Goal: Transaction & Acquisition: Download file/media

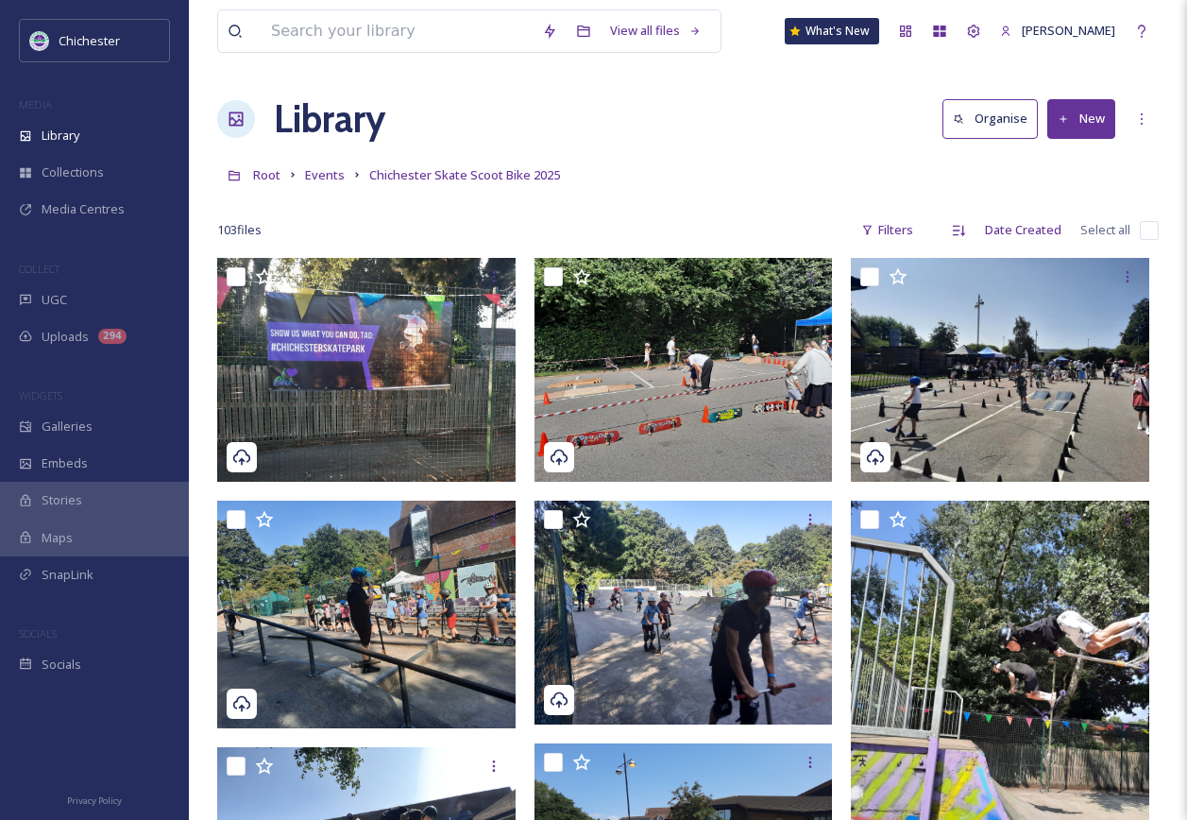
click at [678, 135] on div "Library Organise New" at bounding box center [688, 119] width 942 height 57
click at [1112, 117] on button "New" at bounding box center [1081, 118] width 68 height 39
click at [1078, 164] on span "File Upload" at bounding box center [1073, 163] width 62 height 18
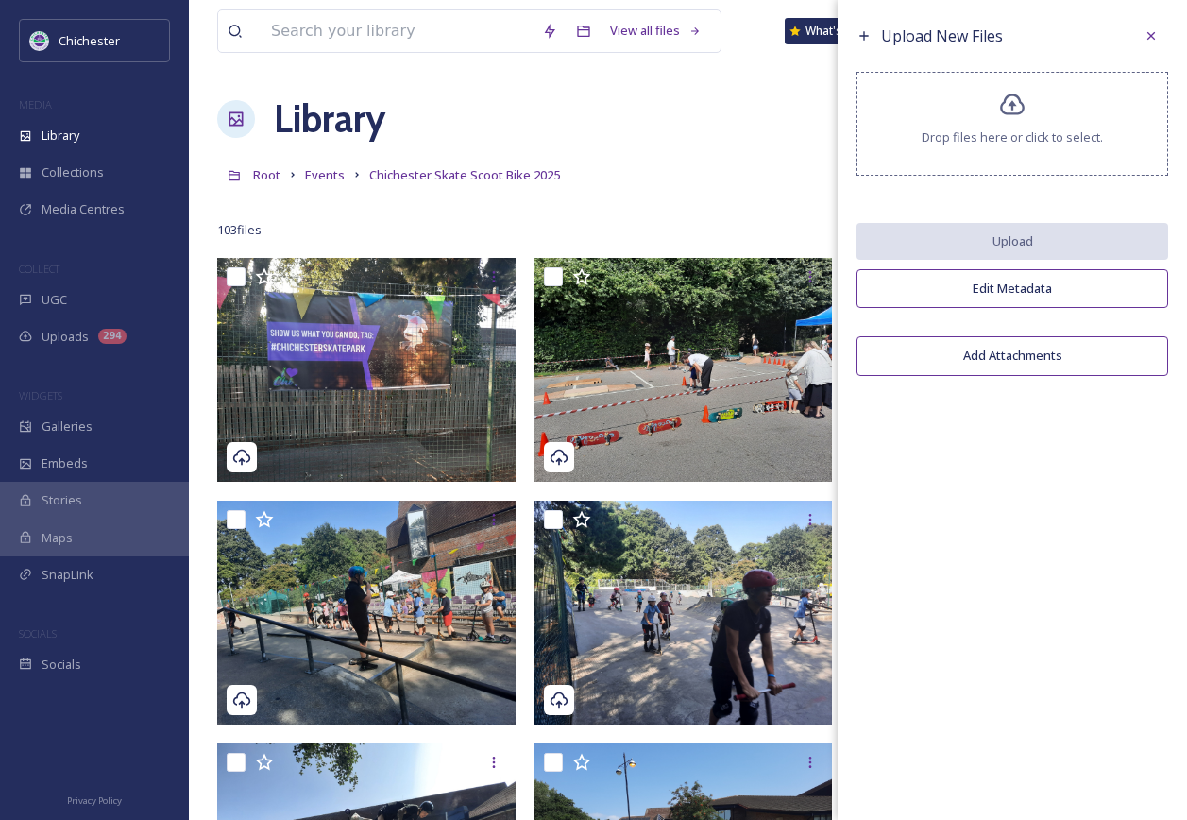
click at [1018, 141] on span "Drop files here or click to select." at bounding box center [1012, 137] width 181 height 18
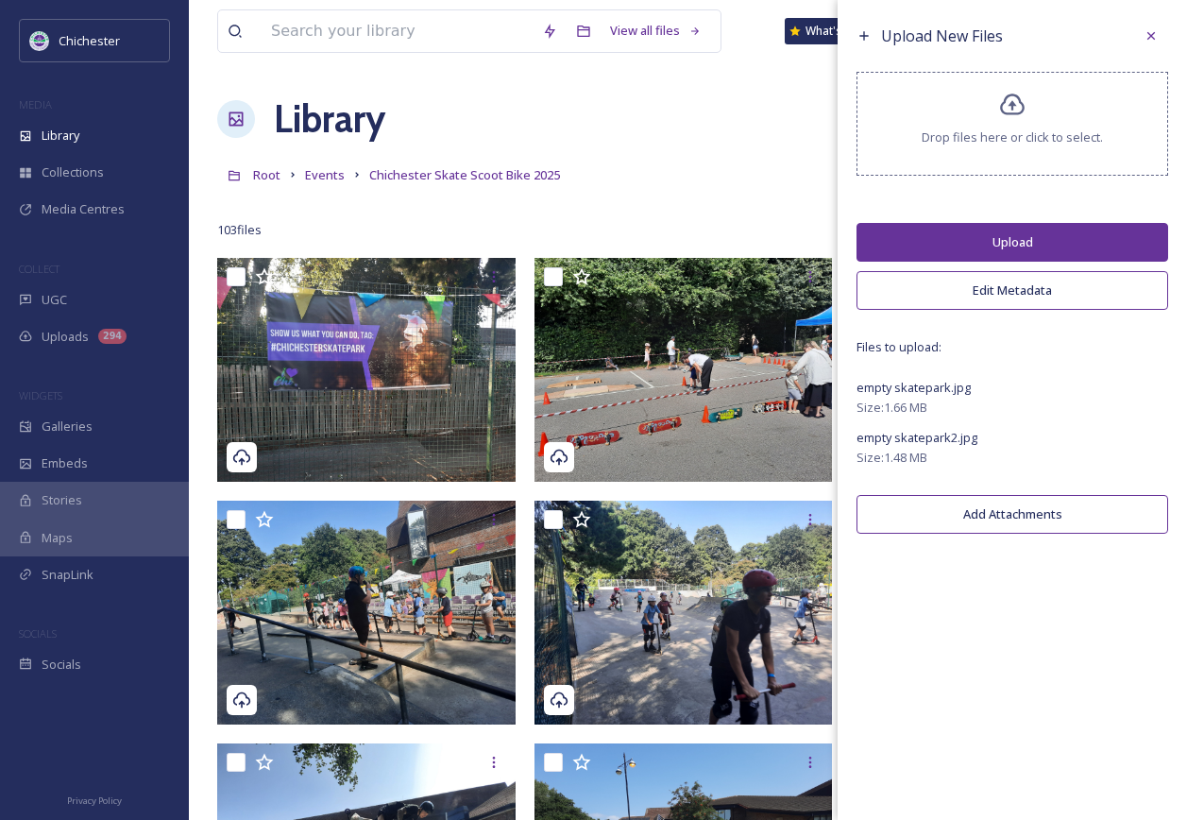
click at [1007, 225] on button "Upload" at bounding box center [1013, 242] width 312 height 39
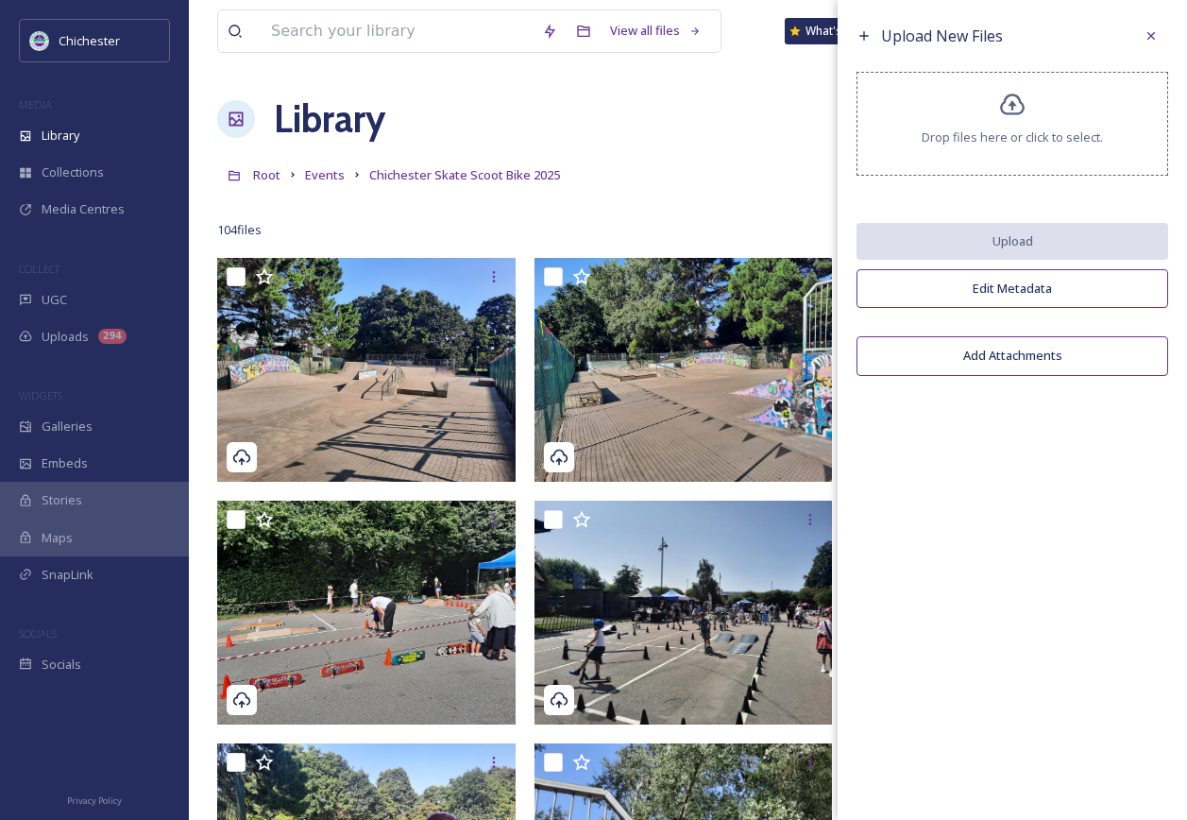
click at [758, 224] on div "104 file s Filters Date Created Select all" at bounding box center [688, 230] width 942 height 37
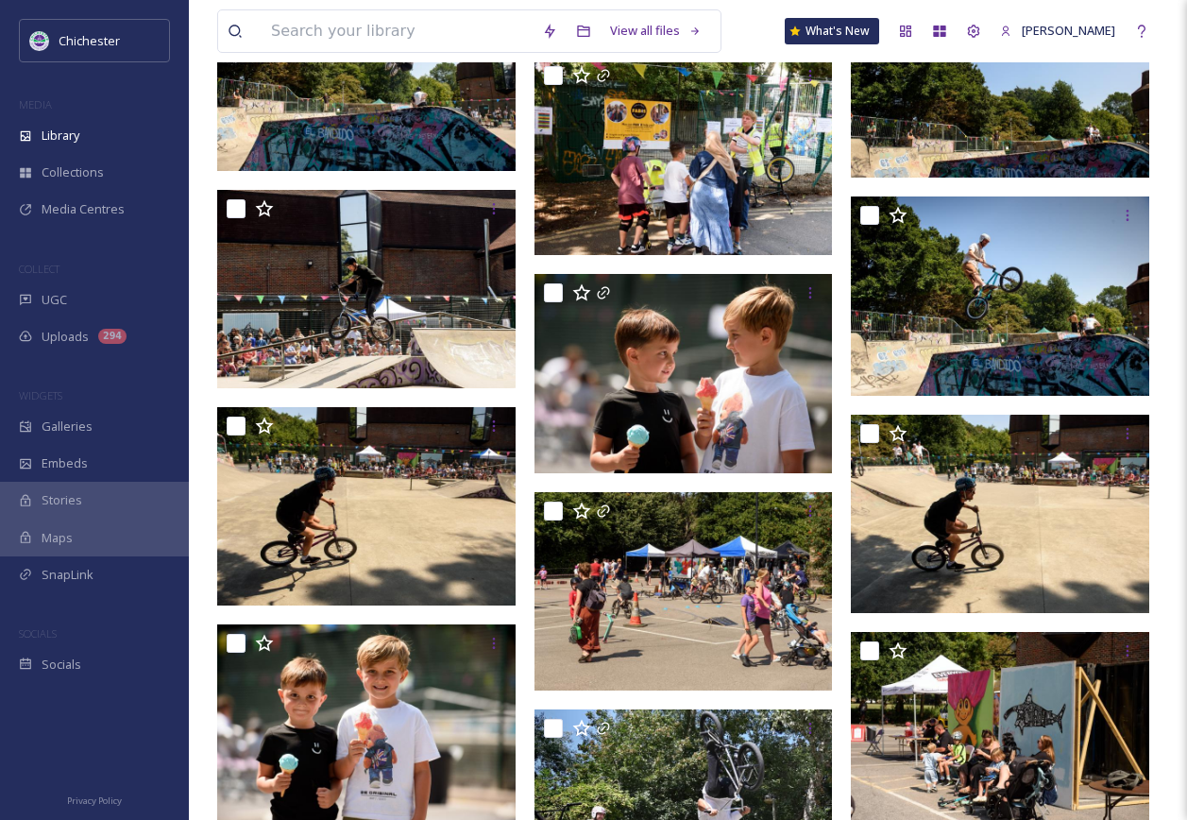
scroll to position [8783, 0]
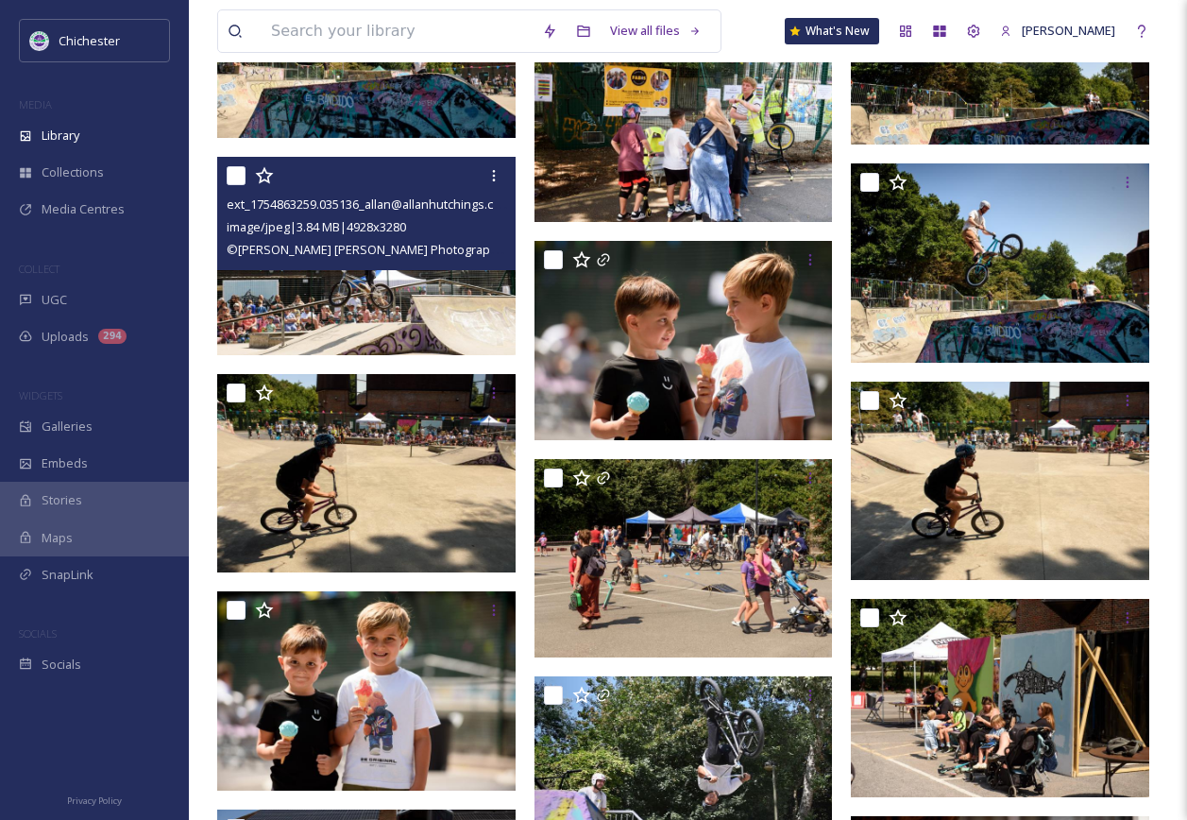
click at [372, 315] on img at bounding box center [366, 256] width 298 height 198
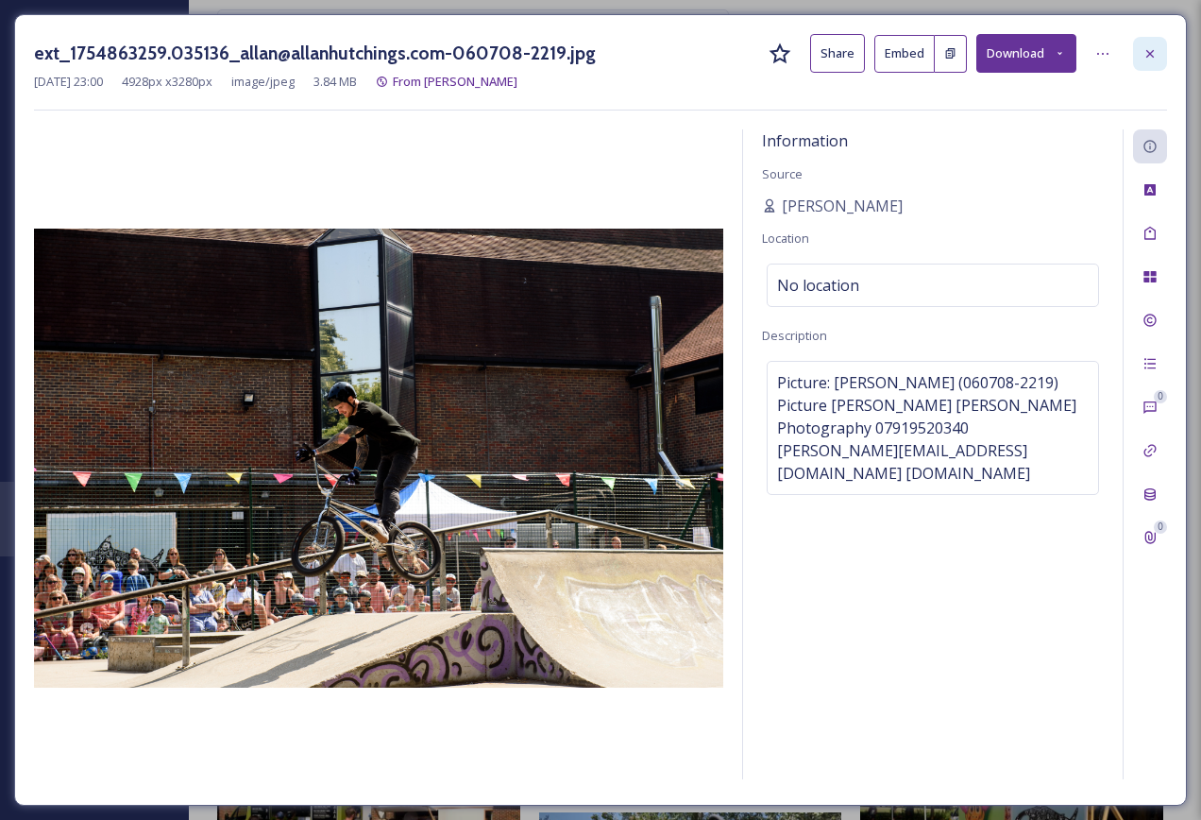
click at [1150, 53] on icon at bounding box center [1151, 53] width 8 height 8
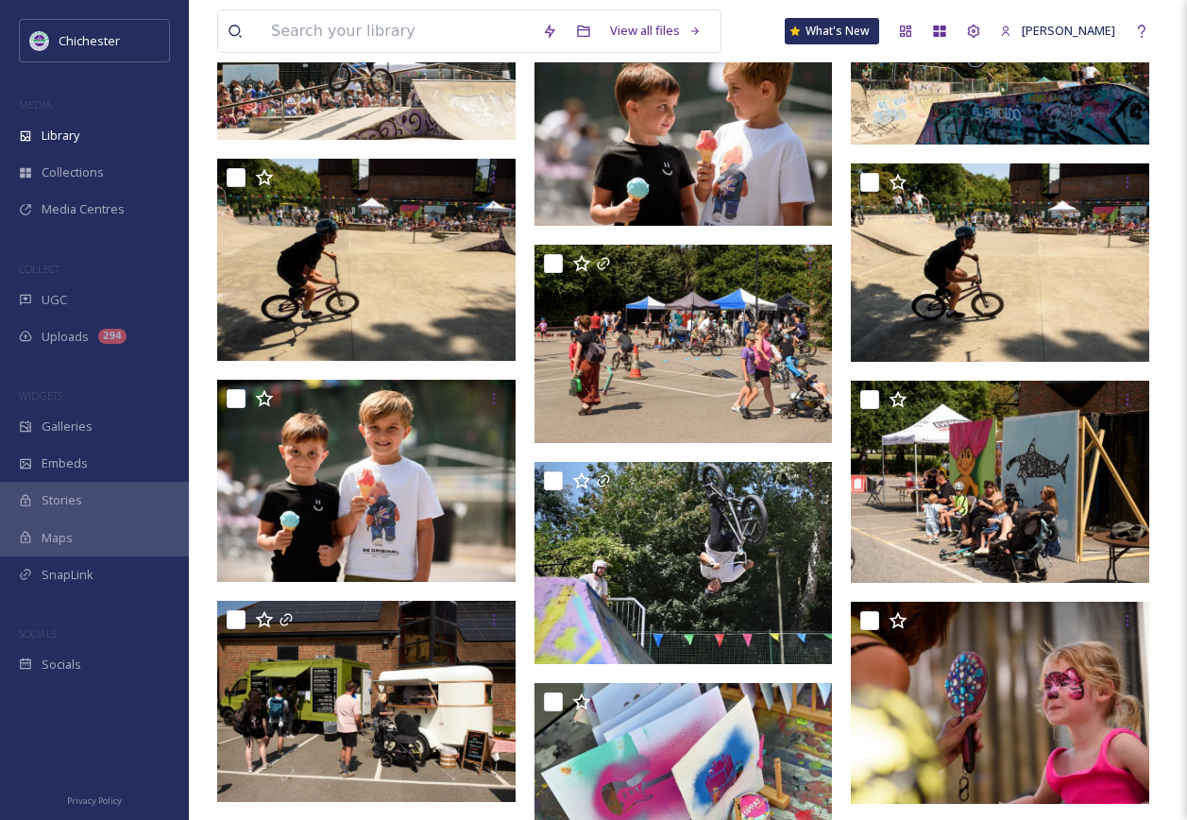
scroll to position [9161, 0]
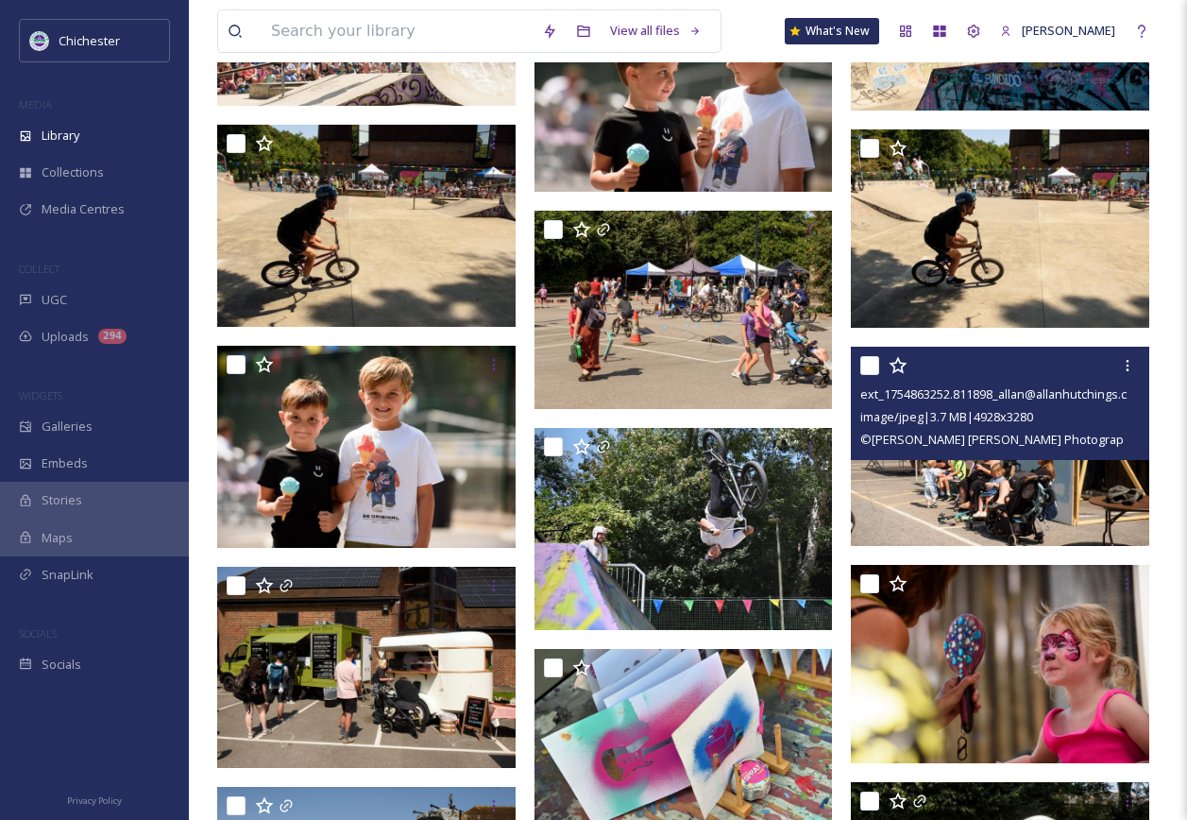
click at [1032, 485] on img at bounding box center [1000, 446] width 298 height 198
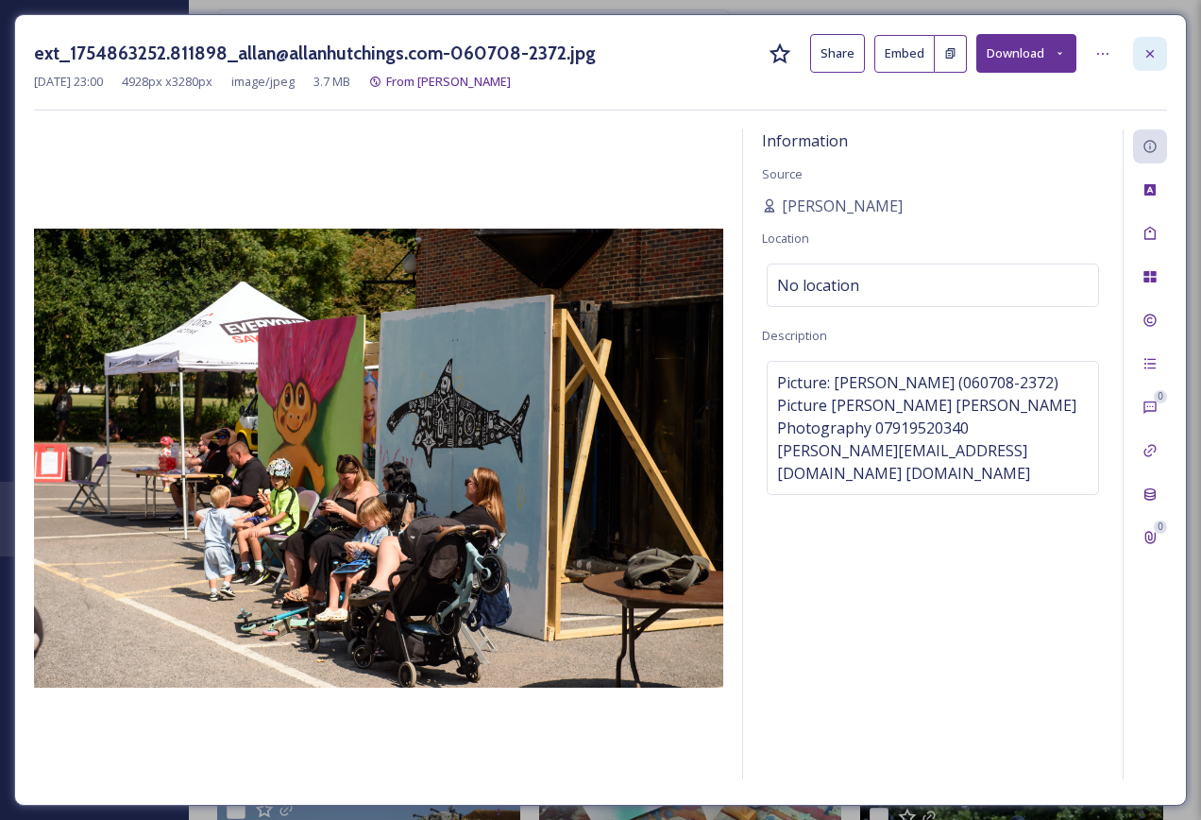
click at [1140, 54] on div at bounding box center [1150, 54] width 34 height 34
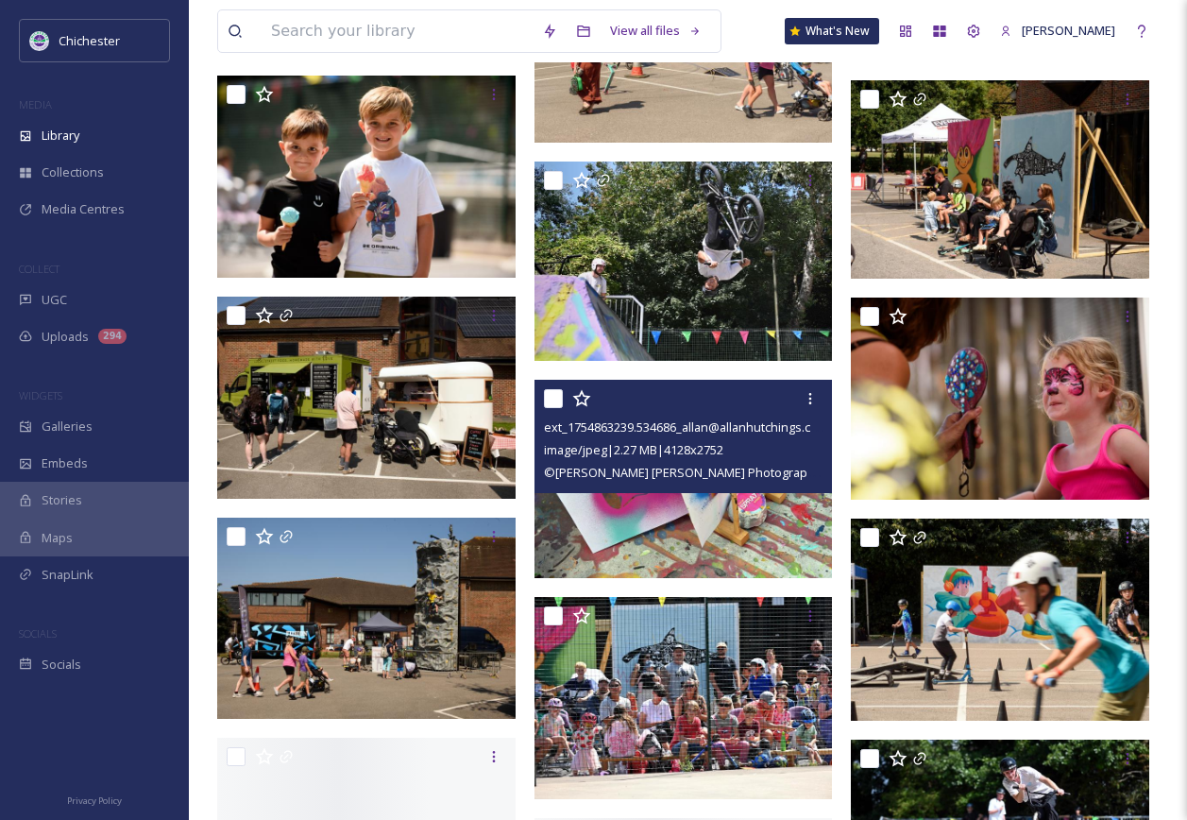
scroll to position [9445, 0]
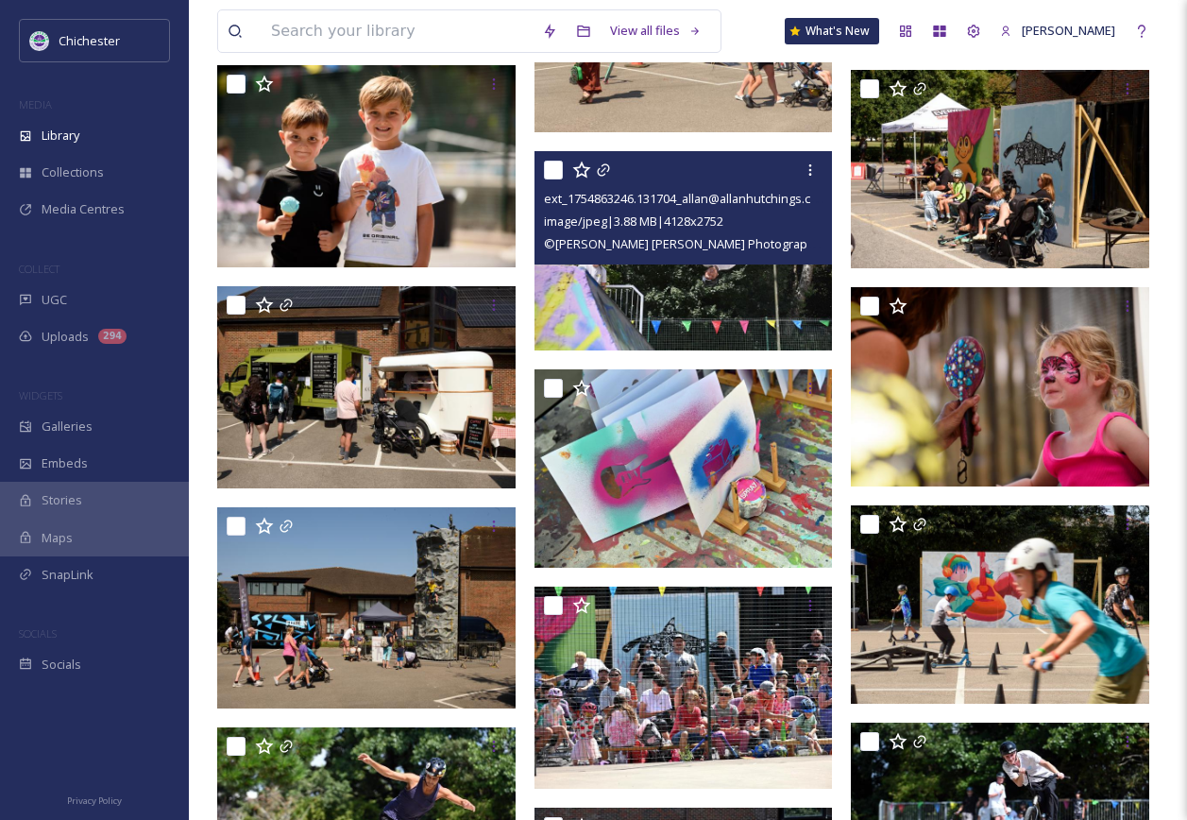
click at [732, 259] on div "ext_1754863246.131704_allan@allanhutchings.com-060708-5766.jpg image/jpeg | 3.8…" at bounding box center [684, 207] width 298 height 113
click at [726, 285] on img at bounding box center [684, 250] width 298 height 199
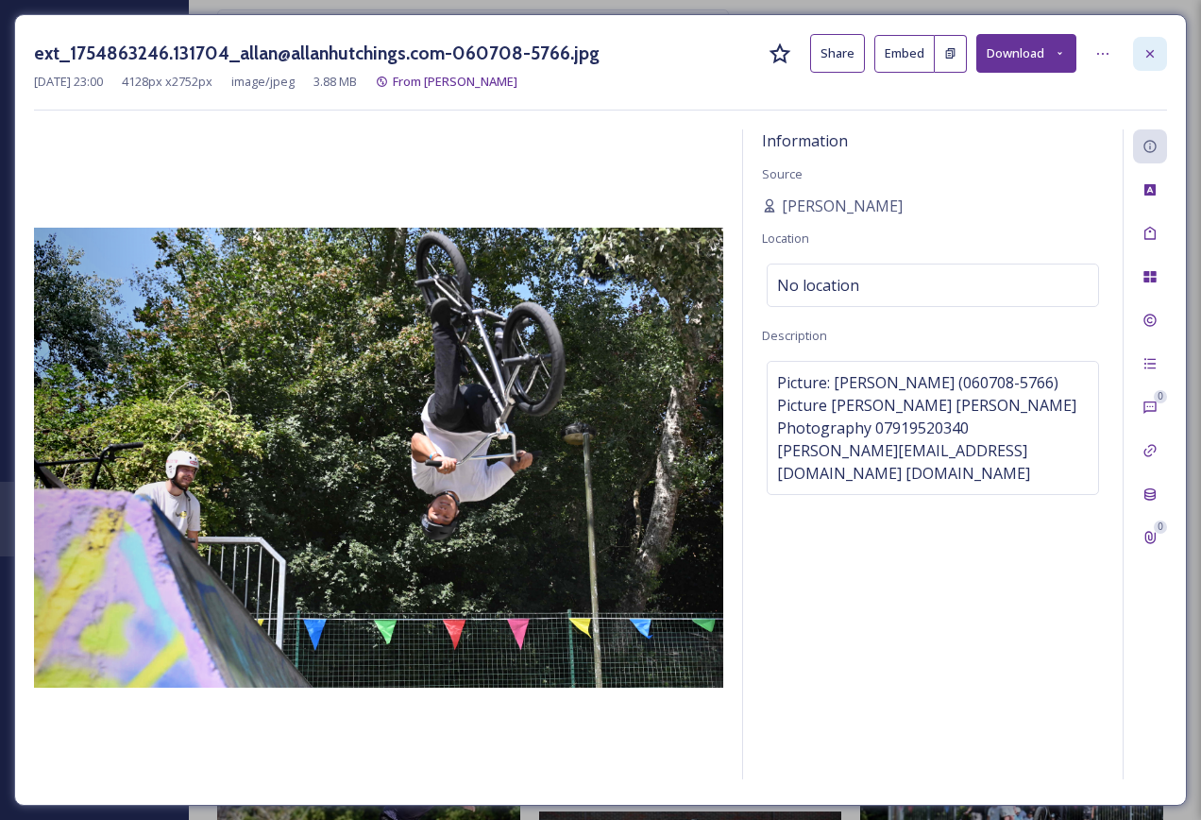
click at [1139, 49] on div at bounding box center [1150, 54] width 34 height 34
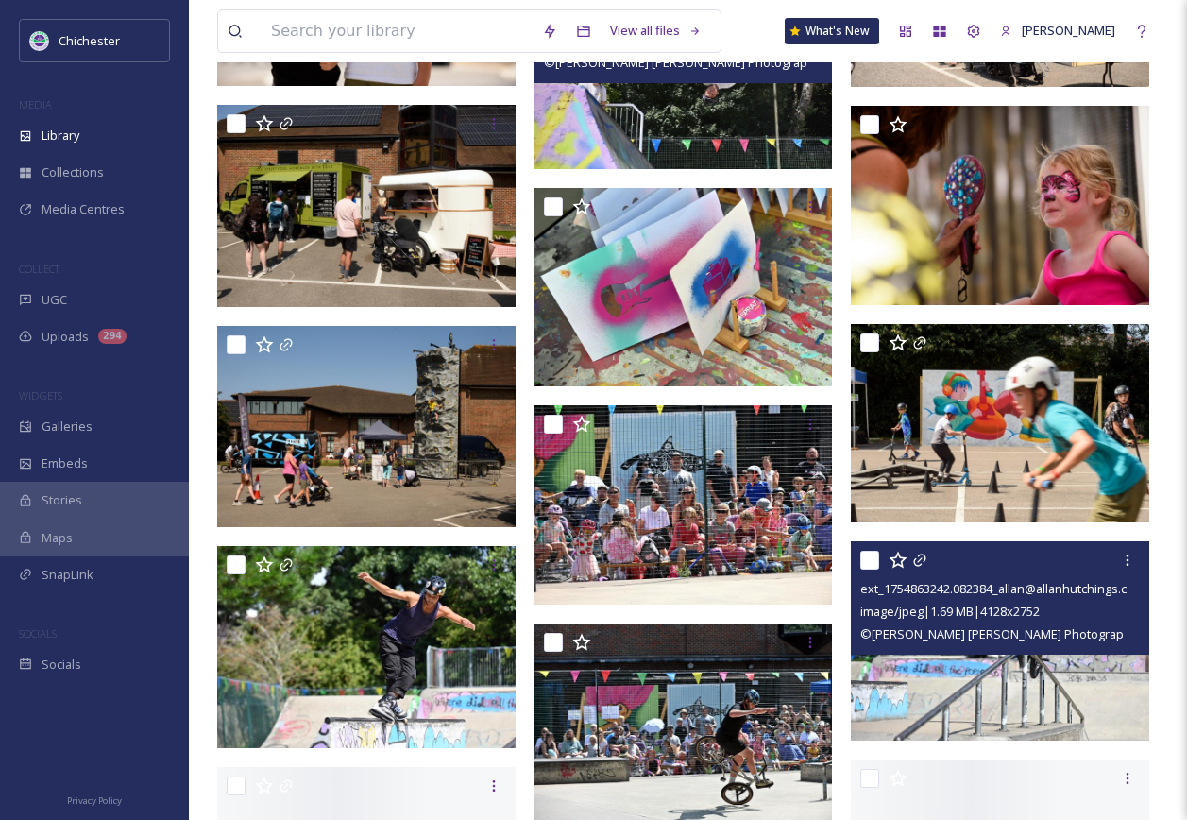
scroll to position [9633, 0]
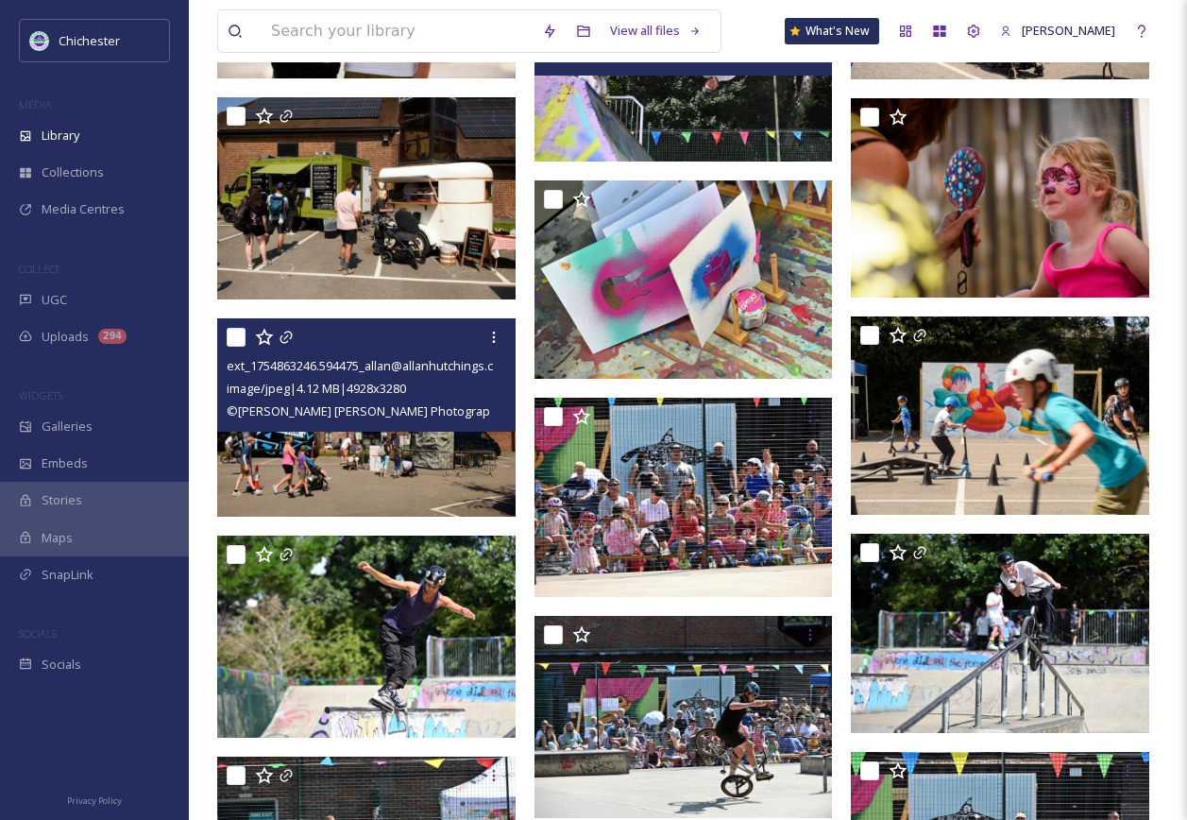
click at [351, 467] on img at bounding box center [366, 417] width 298 height 198
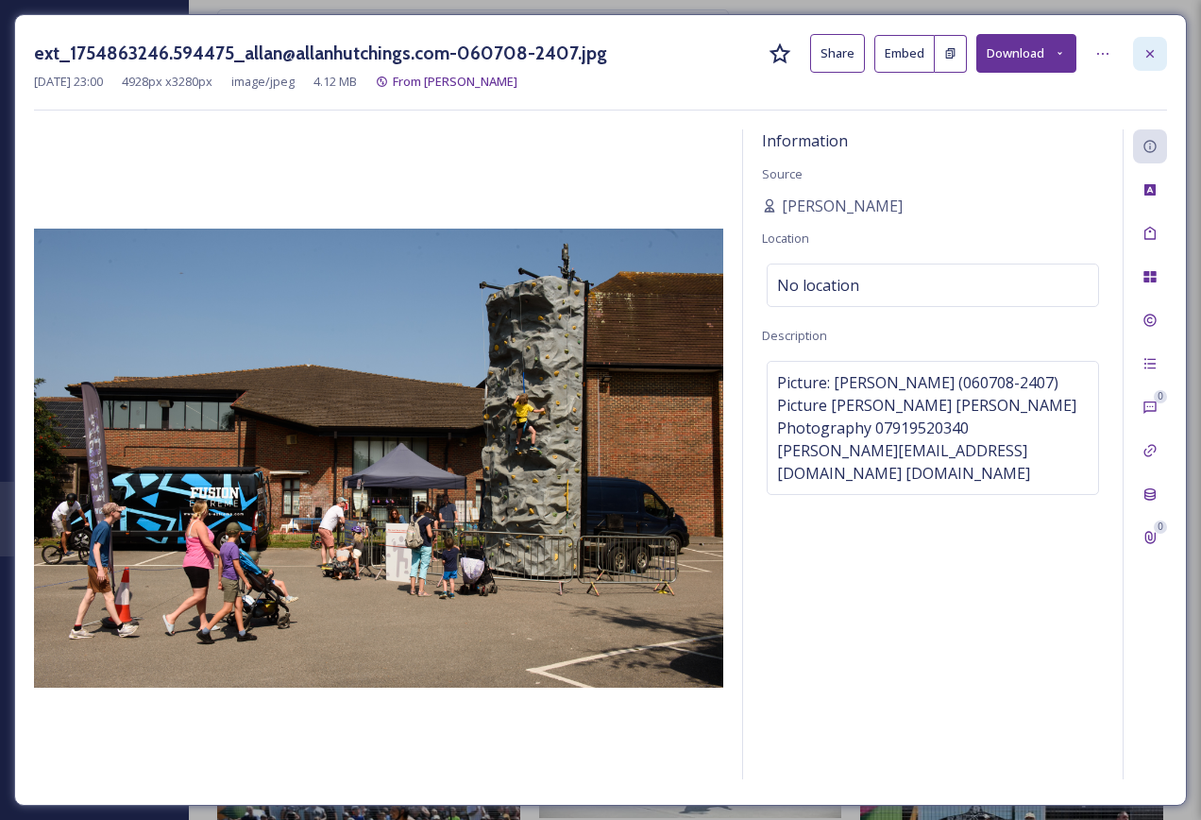
click at [1160, 57] on div at bounding box center [1150, 54] width 34 height 34
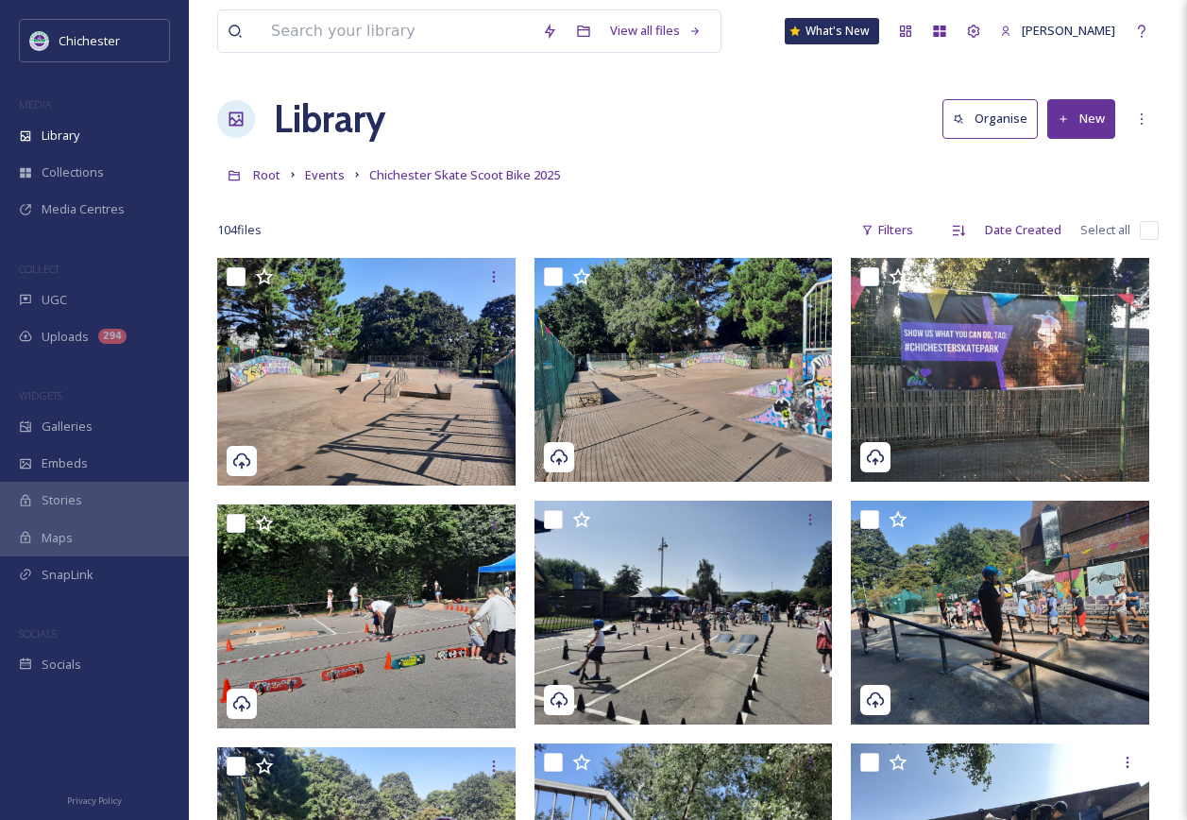
click at [1074, 116] on button "New" at bounding box center [1081, 118] width 68 height 39
click at [1082, 169] on span "File Upload" at bounding box center [1073, 163] width 62 height 18
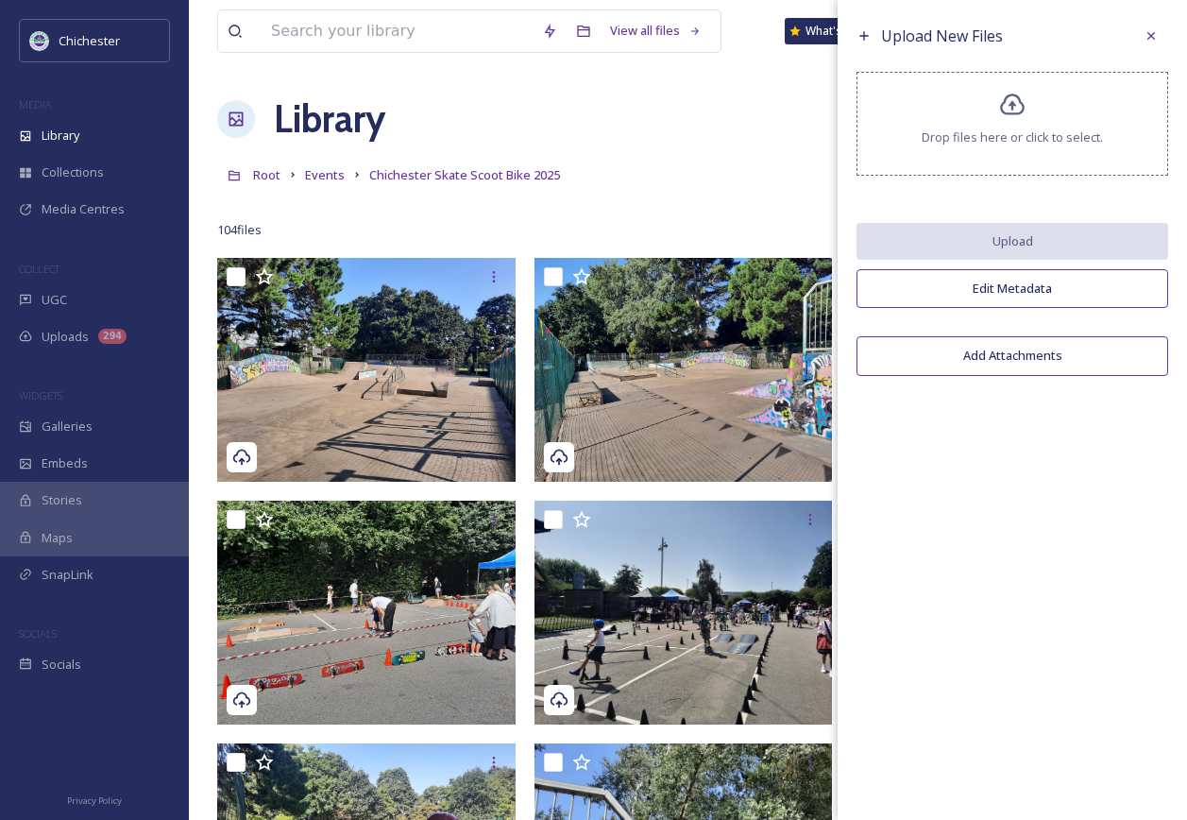
click at [998, 159] on div "Drop files here or click to select." at bounding box center [1013, 124] width 312 height 104
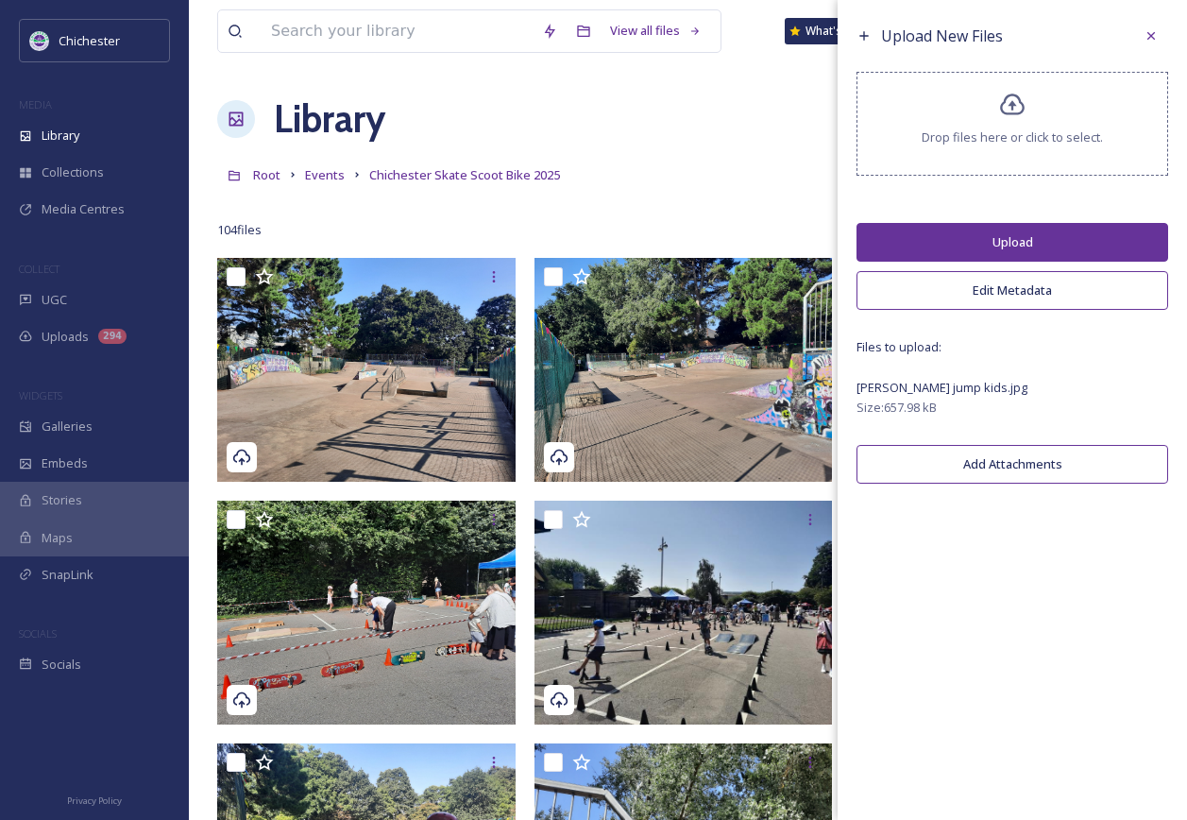
click at [1031, 114] on div "Drop files here or click to select." at bounding box center [1013, 124] width 312 height 104
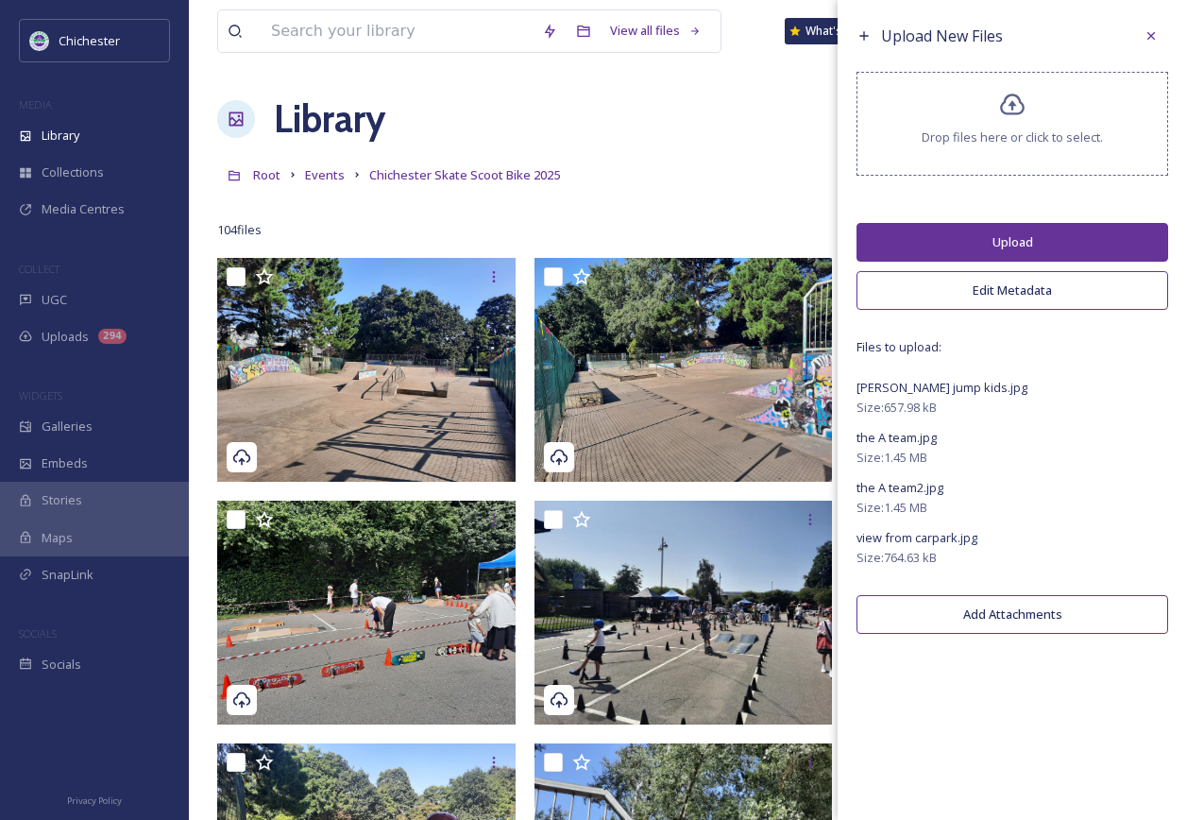
click at [1029, 235] on button "Upload" at bounding box center [1013, 242] width 312 height 39
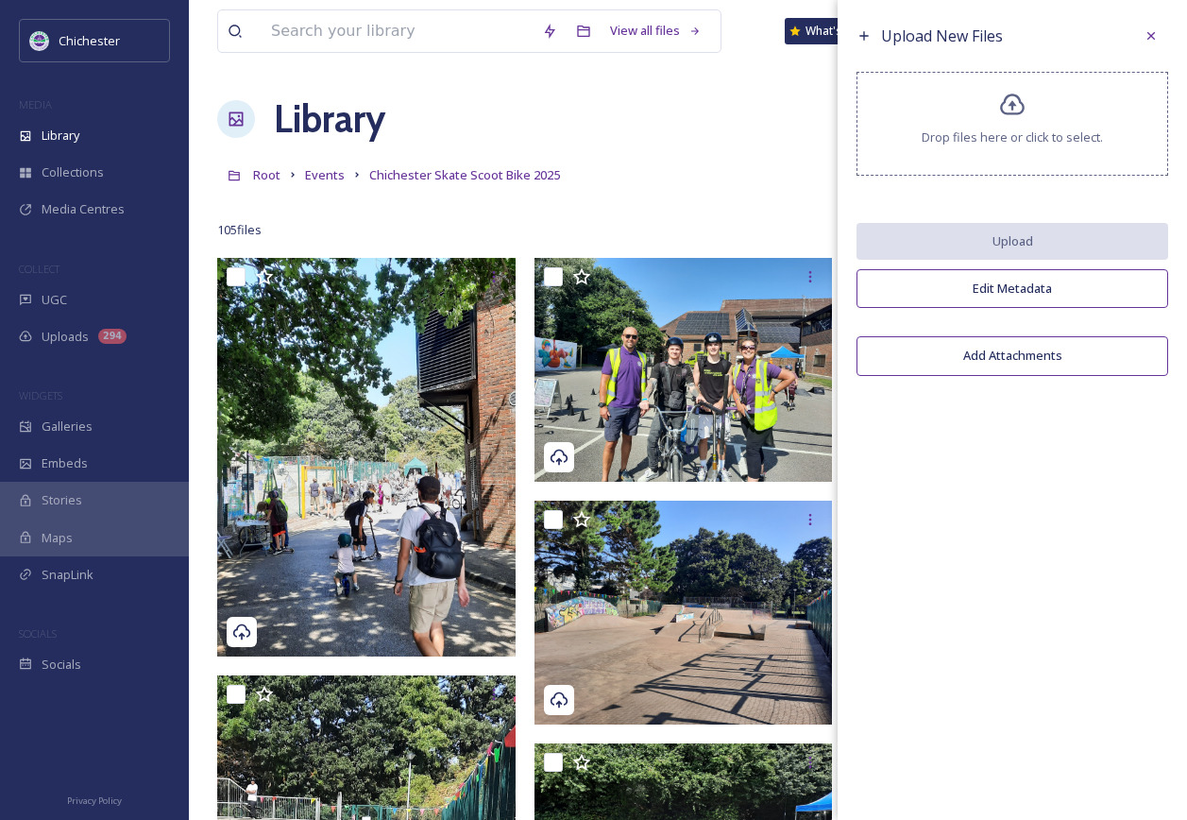
click at [939, 118] on div "Drop files here or click to select." at bounding box center [1013, 124] width 312 height 104
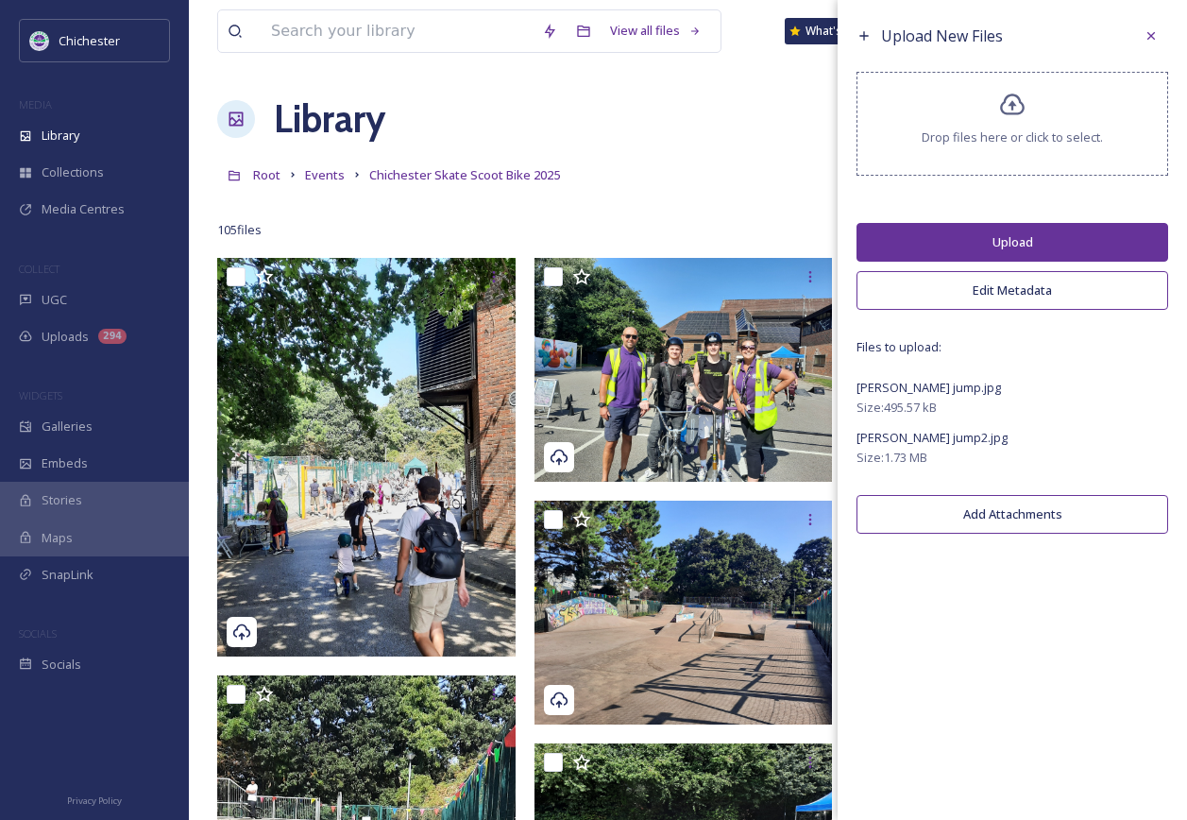
click at [1080, 244] on button "Upload" at bounding box center [1013, 242] width 312 height 39
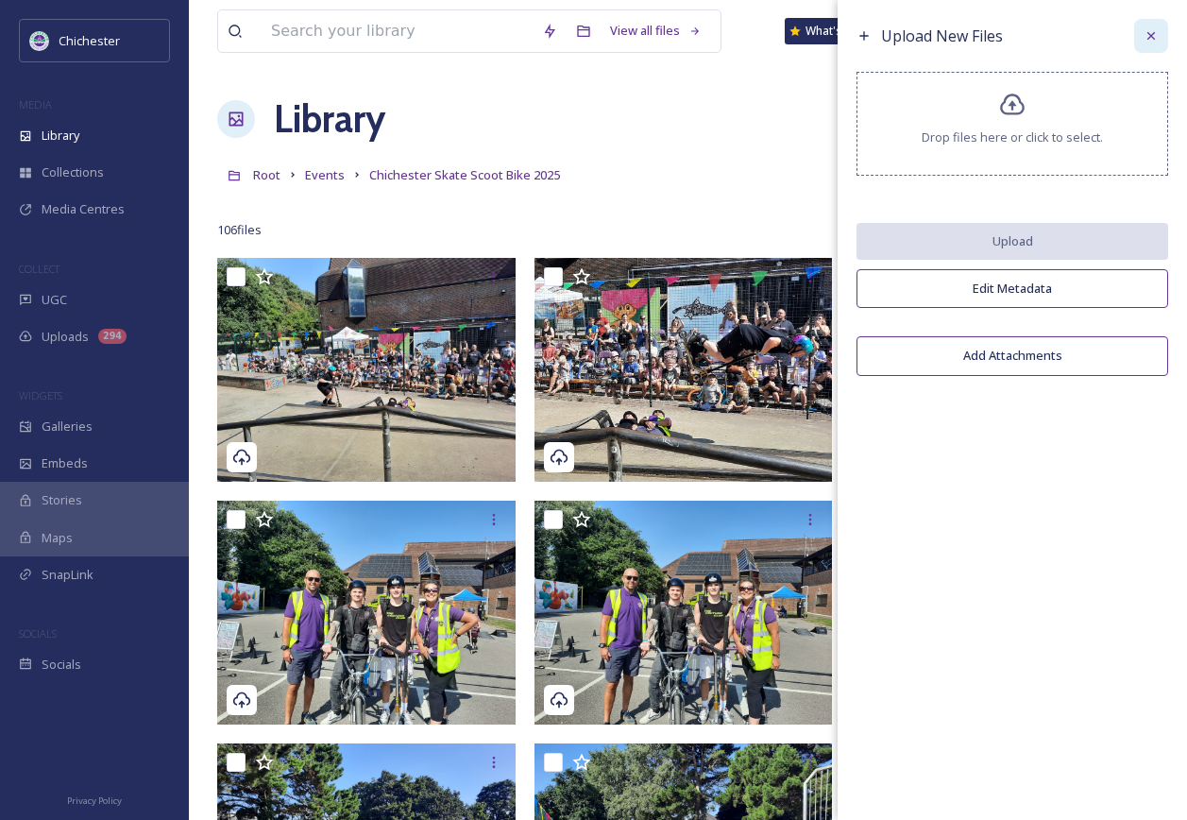
click at [1157, 41] on icon at bounding box center [1151, 35] width 15 height 15
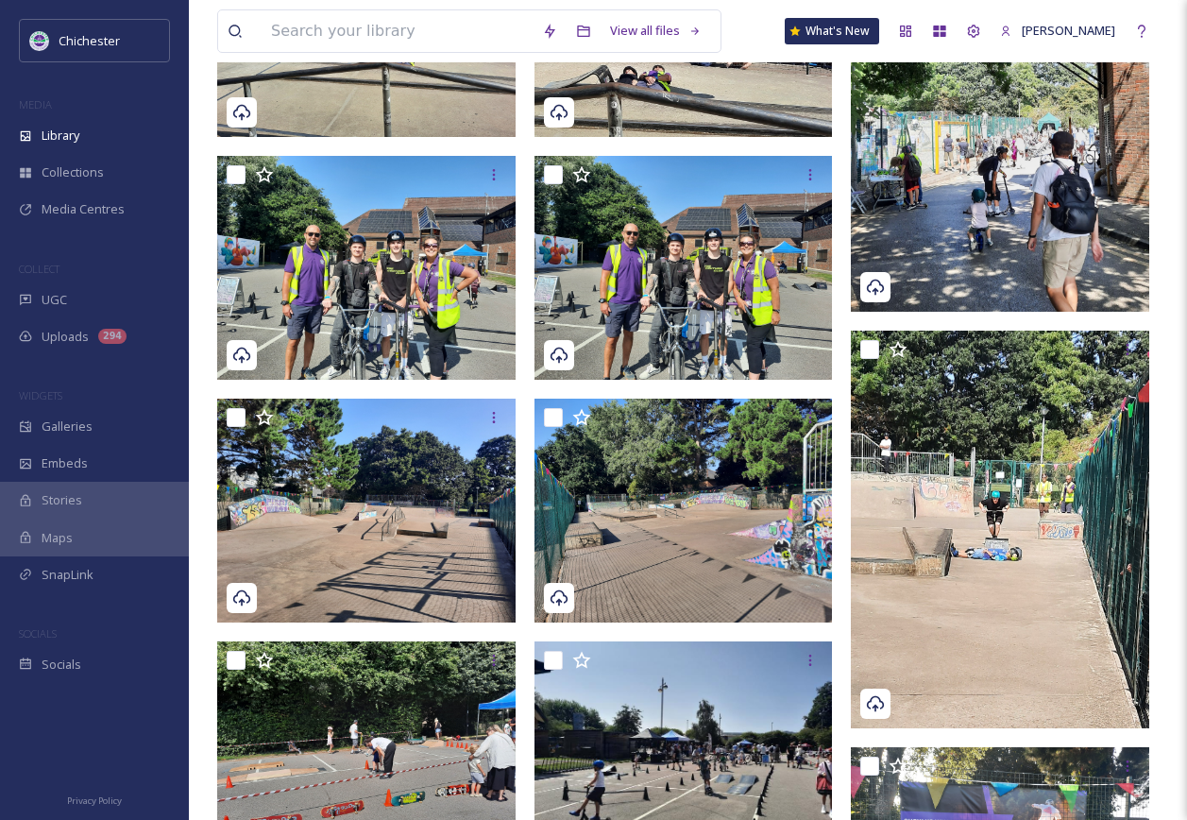
scroll to position [378, 0]
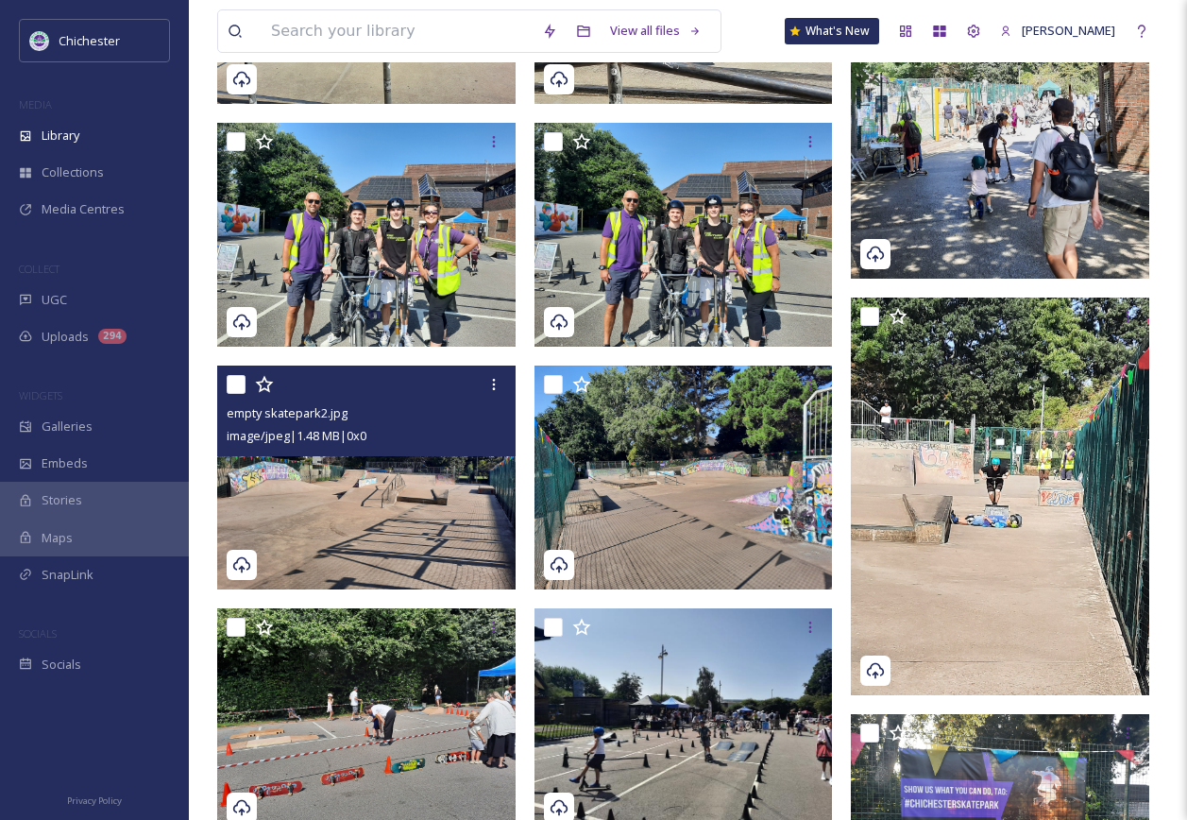
click at [405, 495] on img at bounding box center [366, 478] width 298 height 224
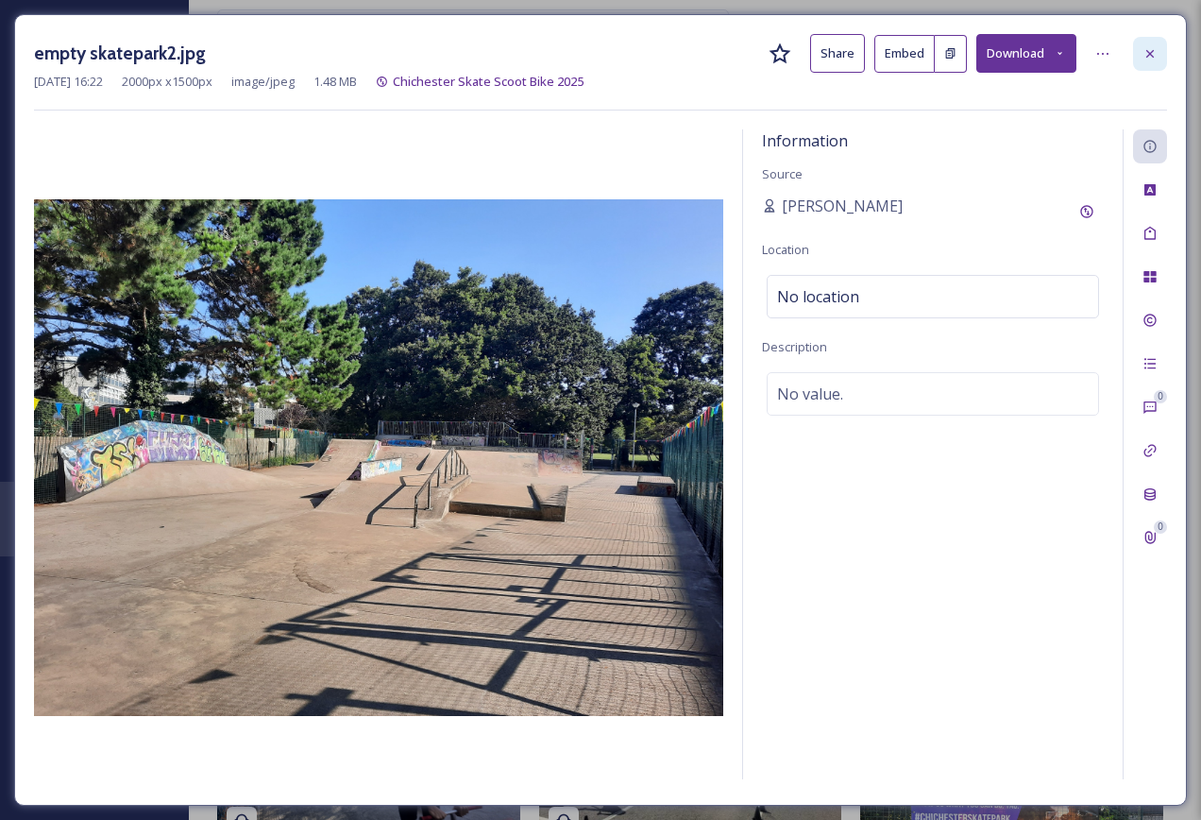
click at [1162, 64] on div at bounding box center [1150, 54] width 34 height 34
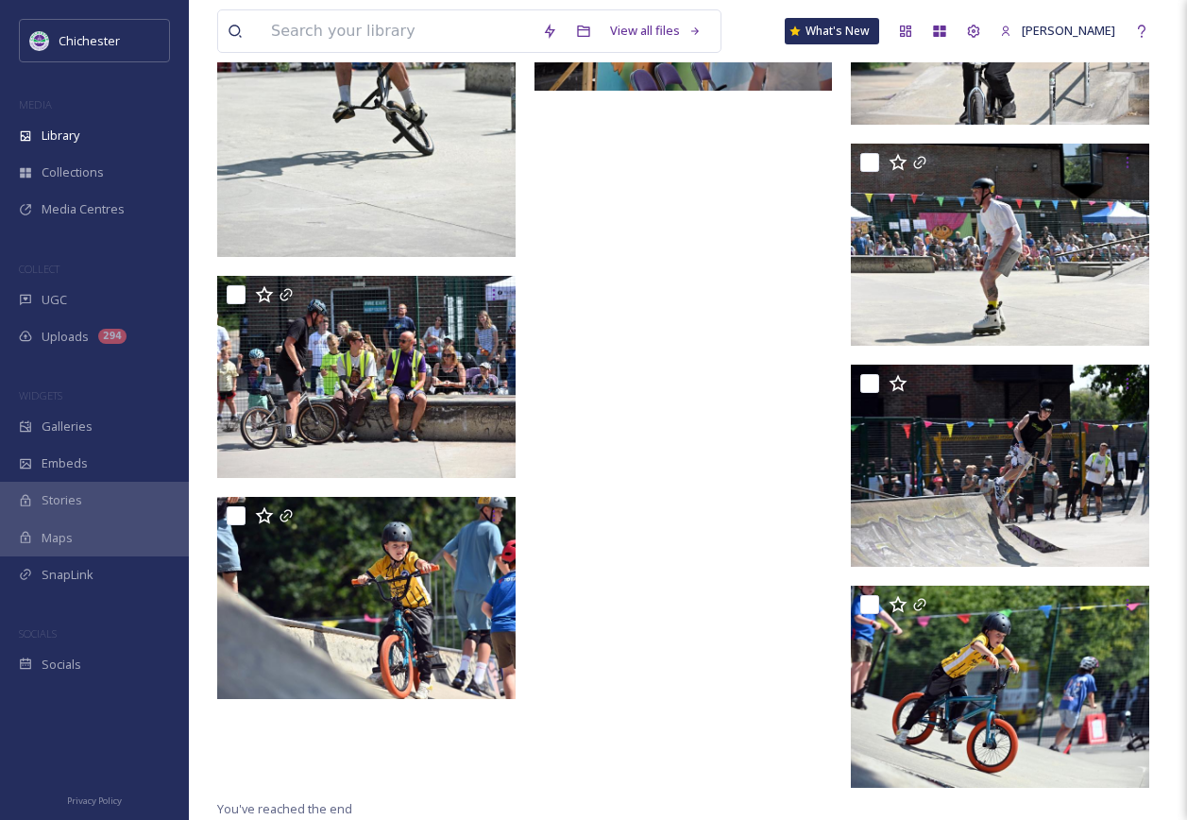
scroll to position [11516, 0]
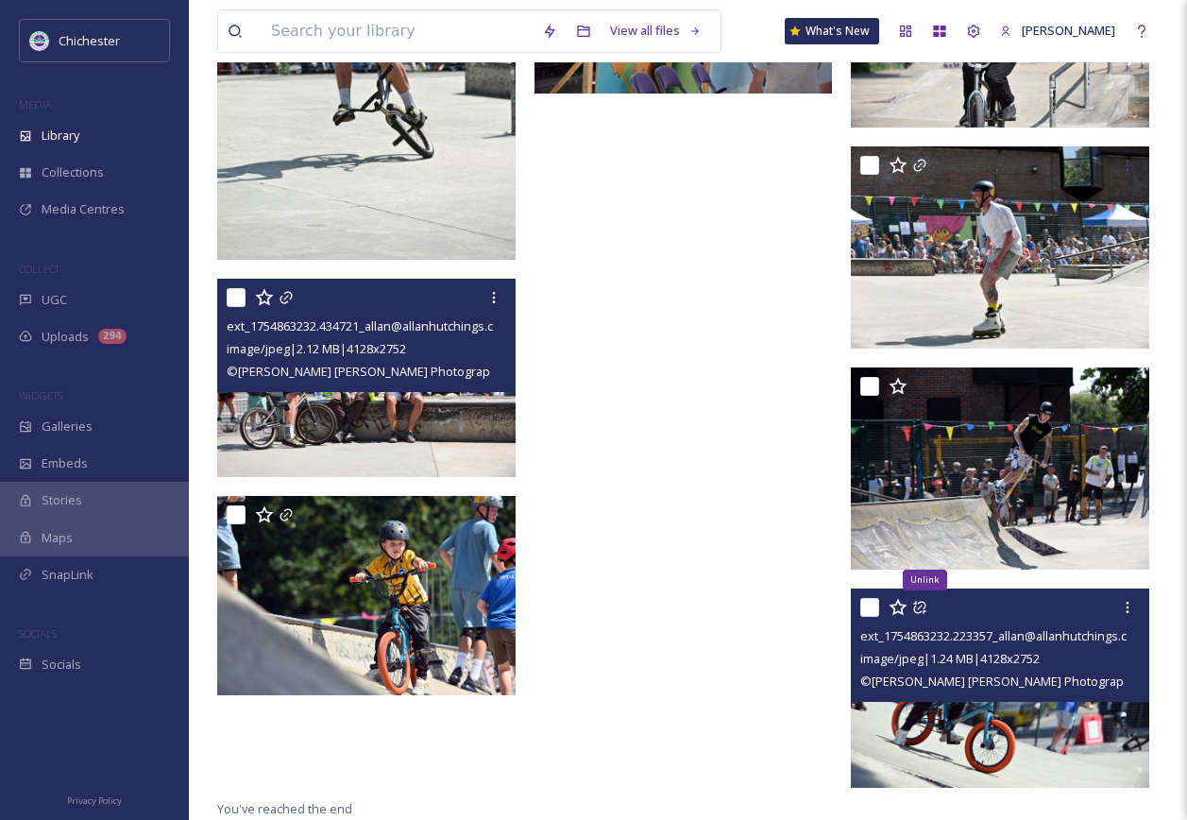
click at [400, 417] on img at bounding box center [366, 378] width 298 height 199
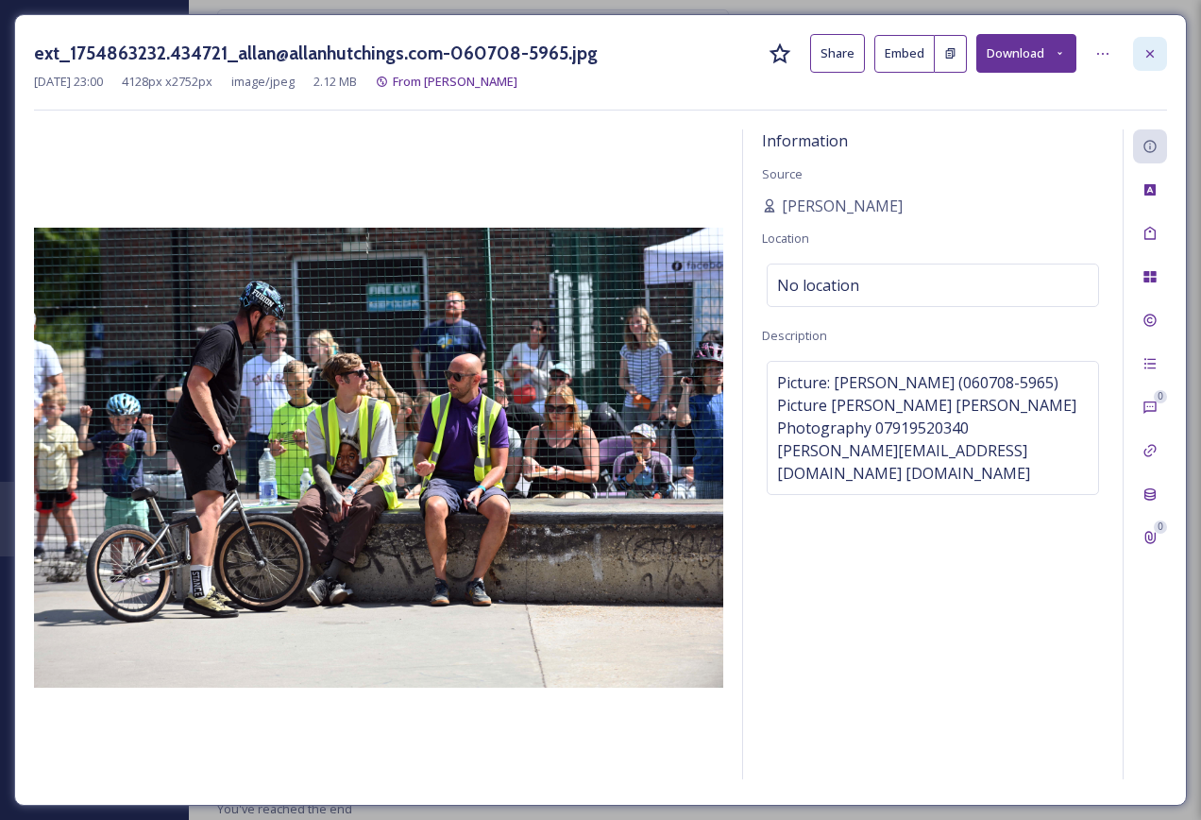
click at [1153, 64] on div at bounding box center [1150, 54] width 34 height 34
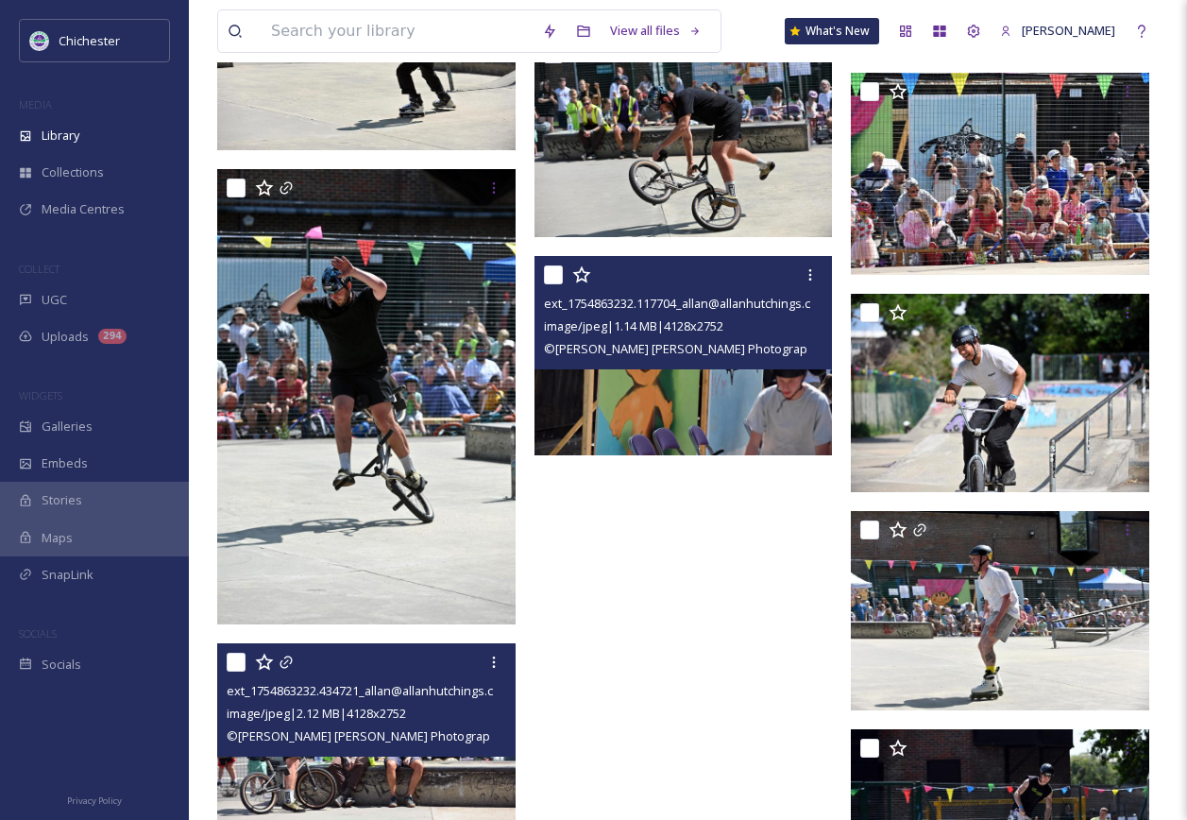
scroll to position [11134, 0]
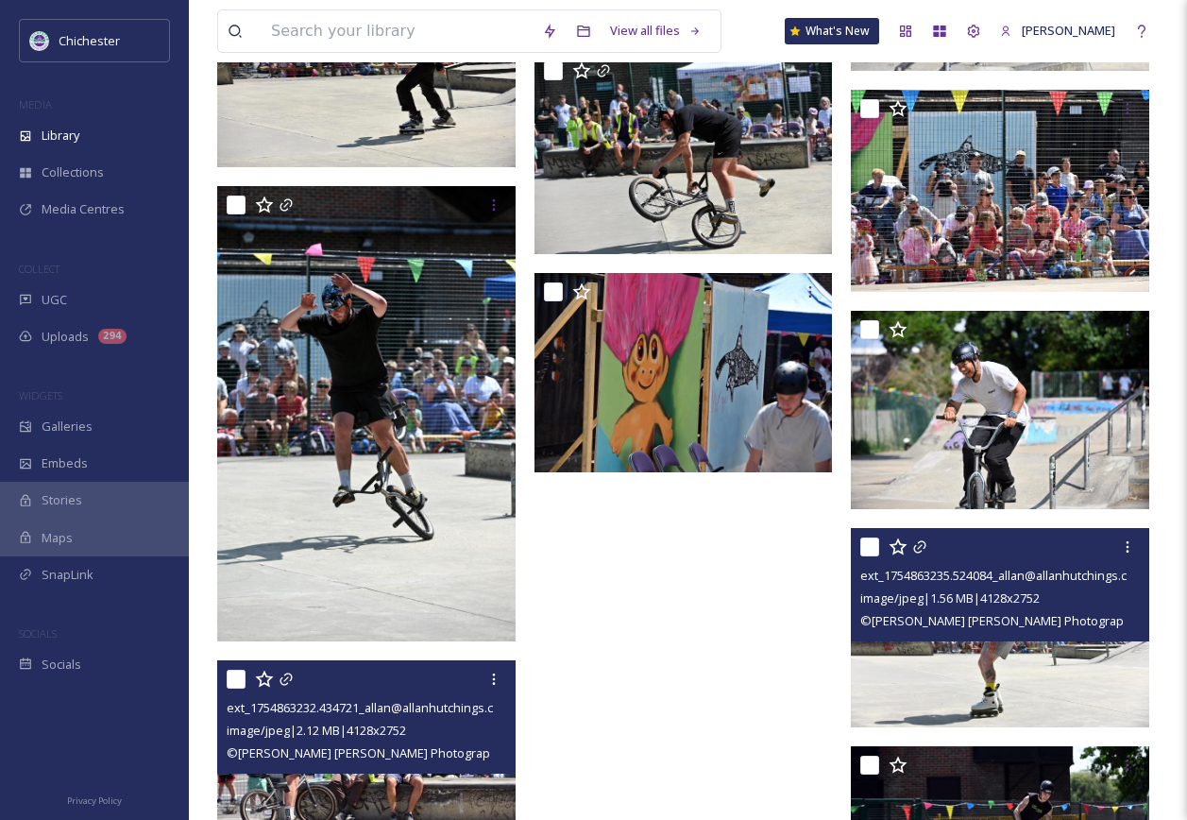
click at [954, 678] on img at bounding box center [1000, 627] width 298 height 199
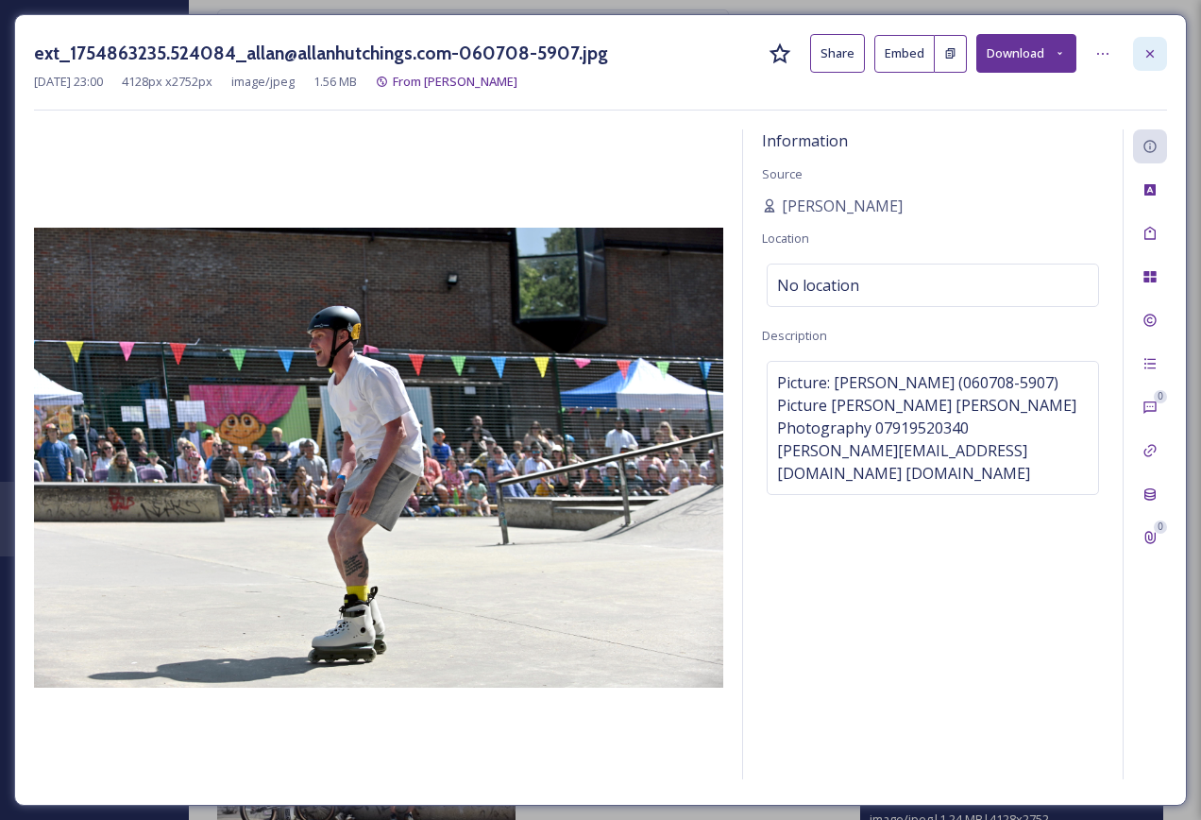
click at [1153, 59] on icon at bounding box center [1150, 53] width 15 height 15
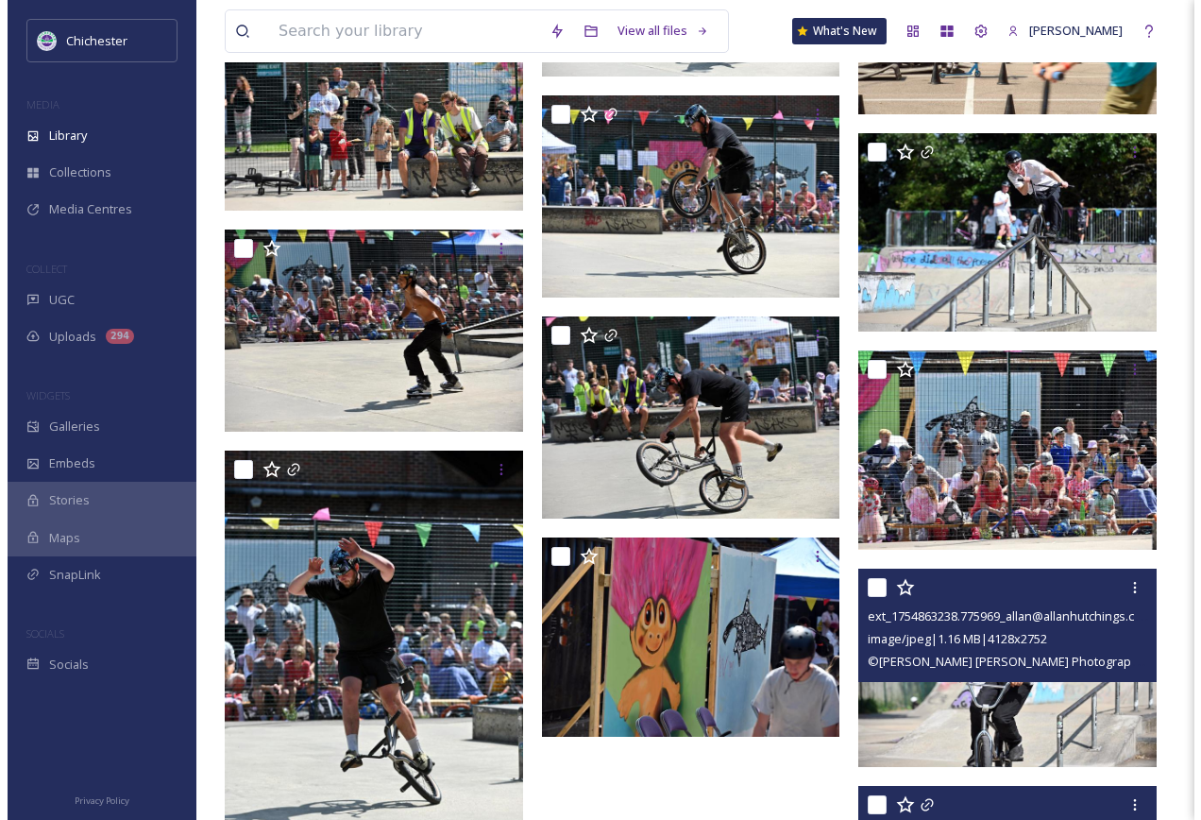
scroll to position [10851, 0]
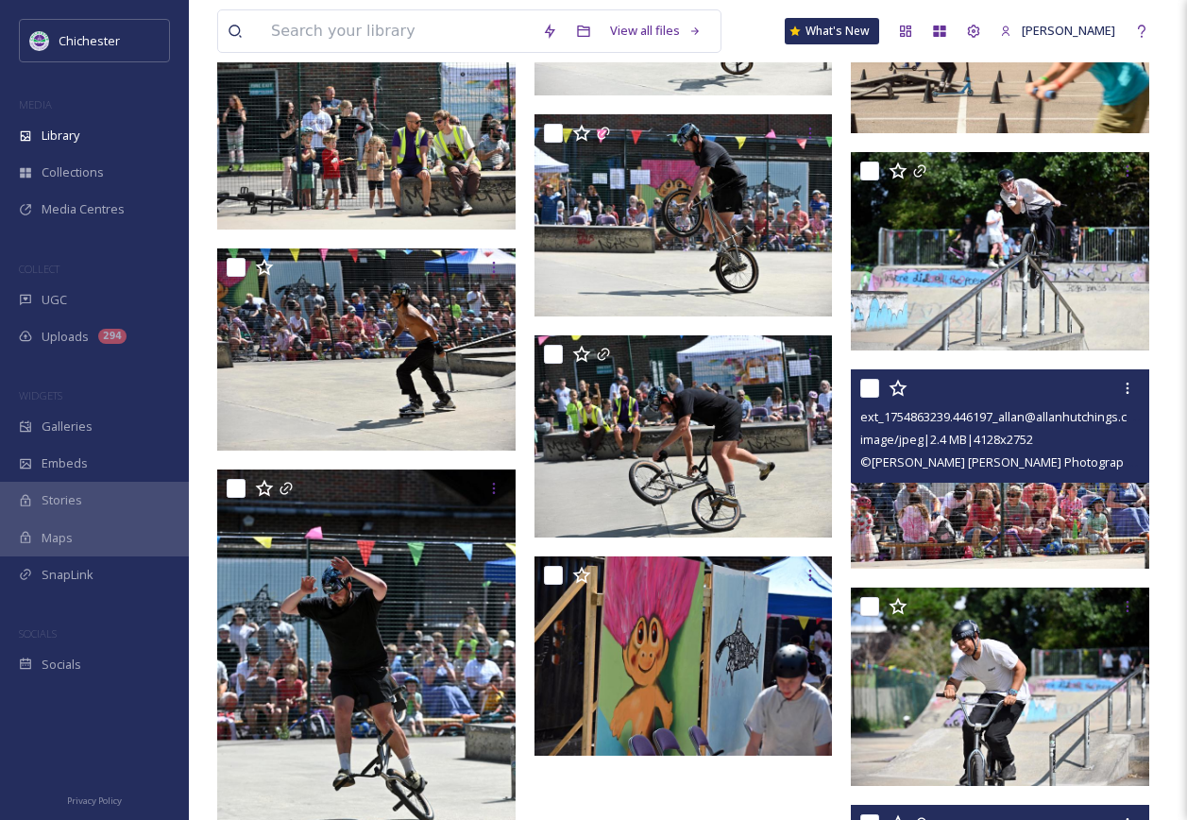
click at [943, 540] on img at bounding box center [1000, 468] width 298 height 199
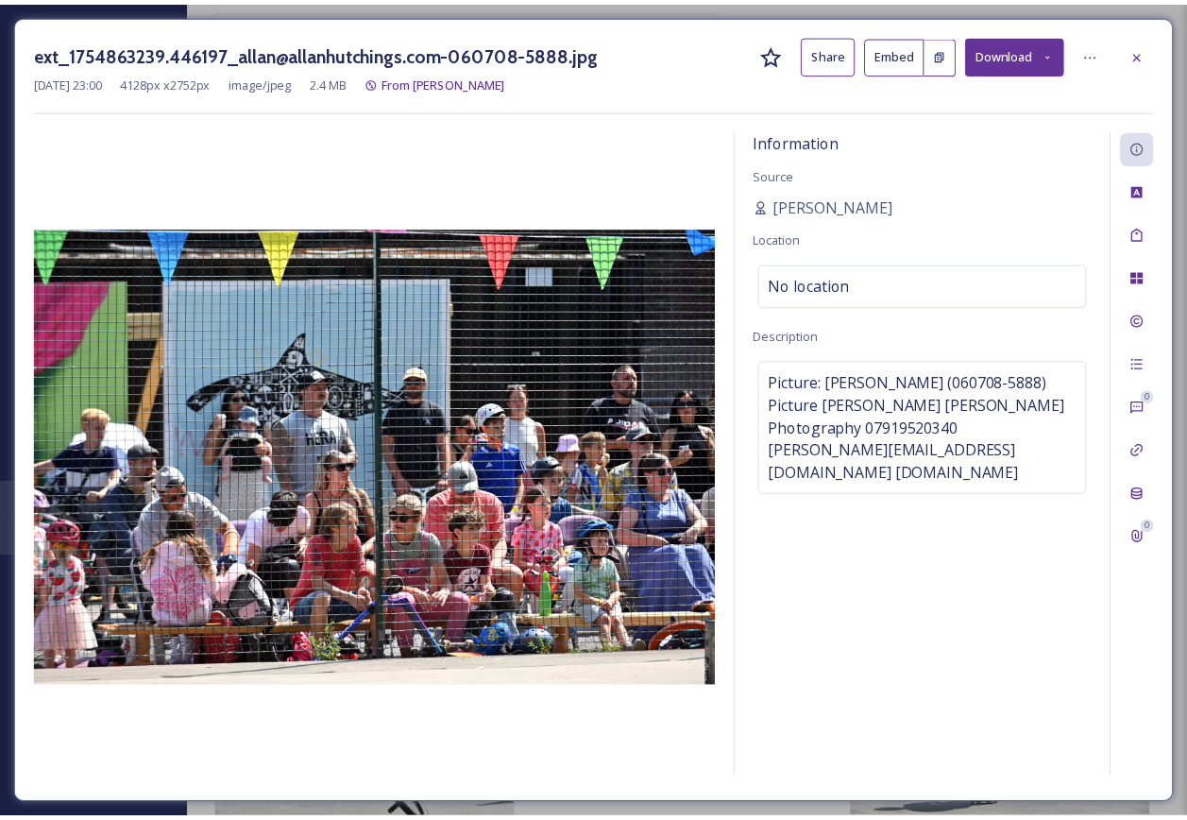
scroll to position [10858, 0]
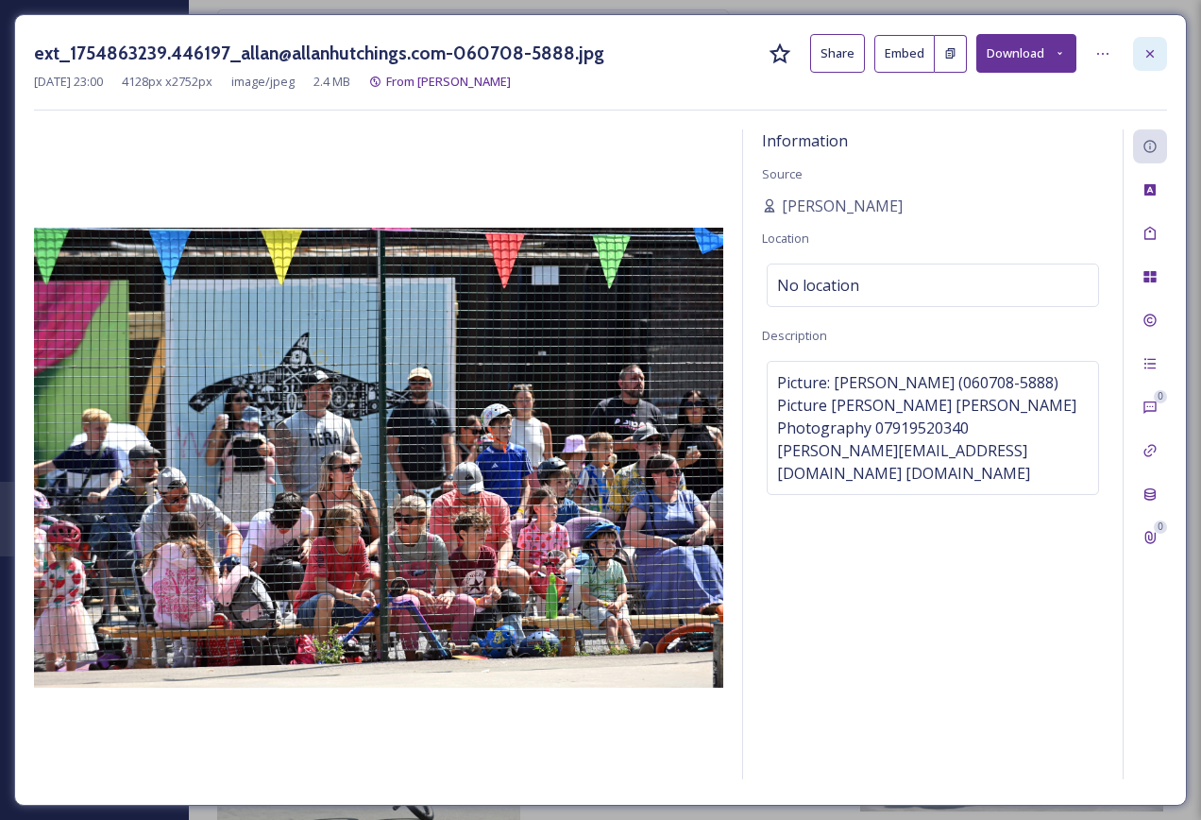
click at [1148, 48] on icon at bounding box center [1150, 53] width 15 height 15
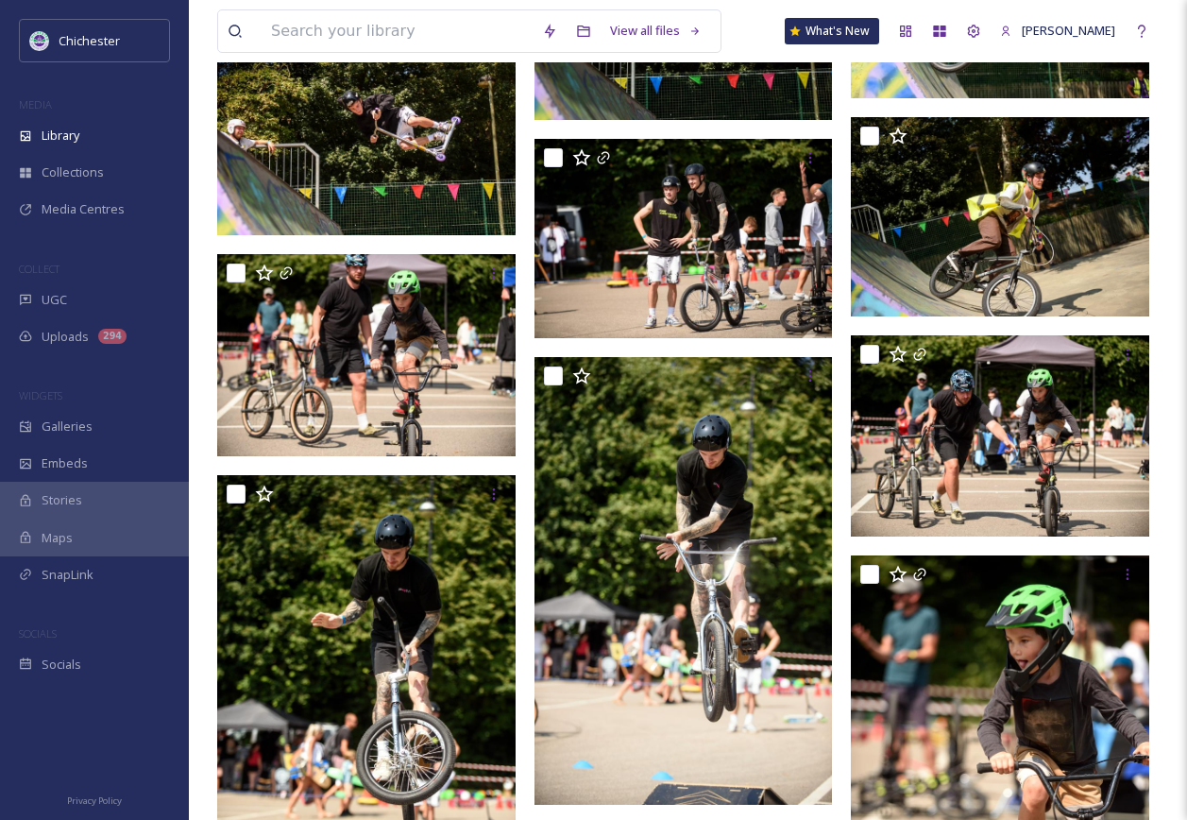
scroll to position [3400, 0]
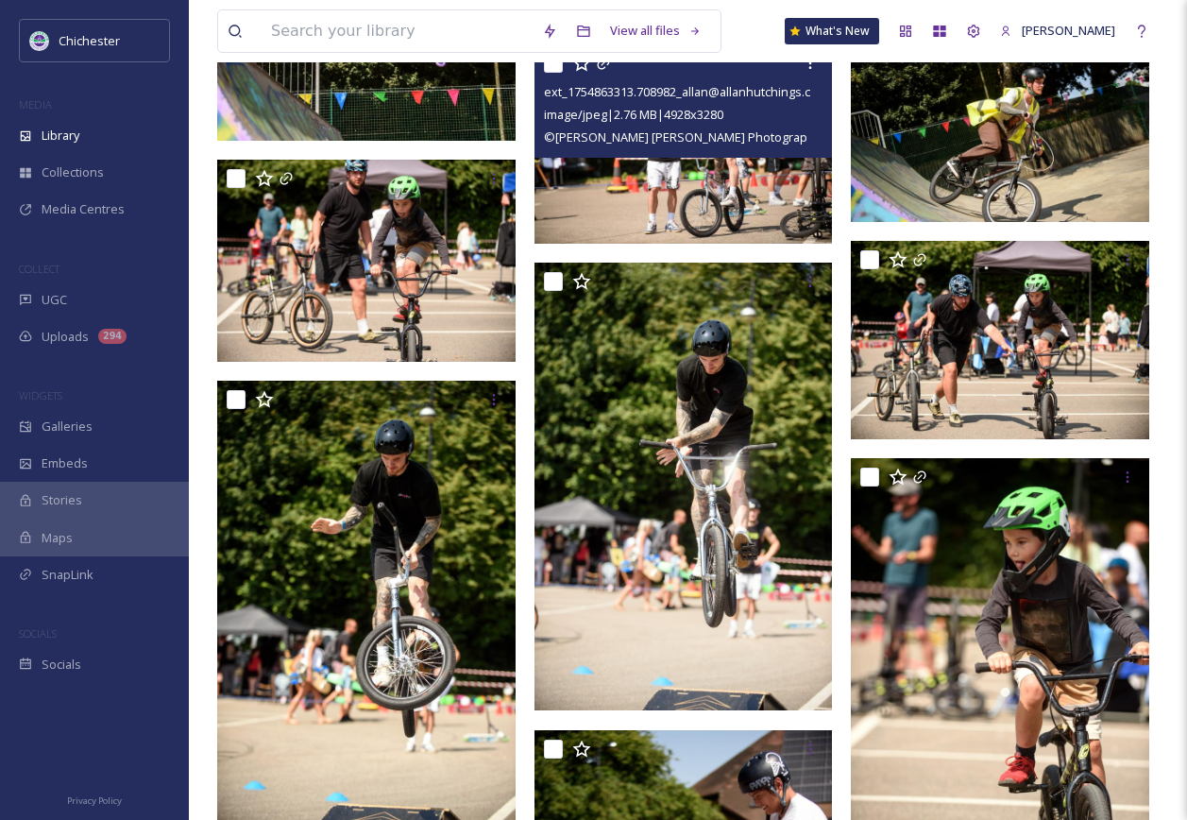
click at [680, 185] on img at bounding box center [684, 143] width 298 height 198
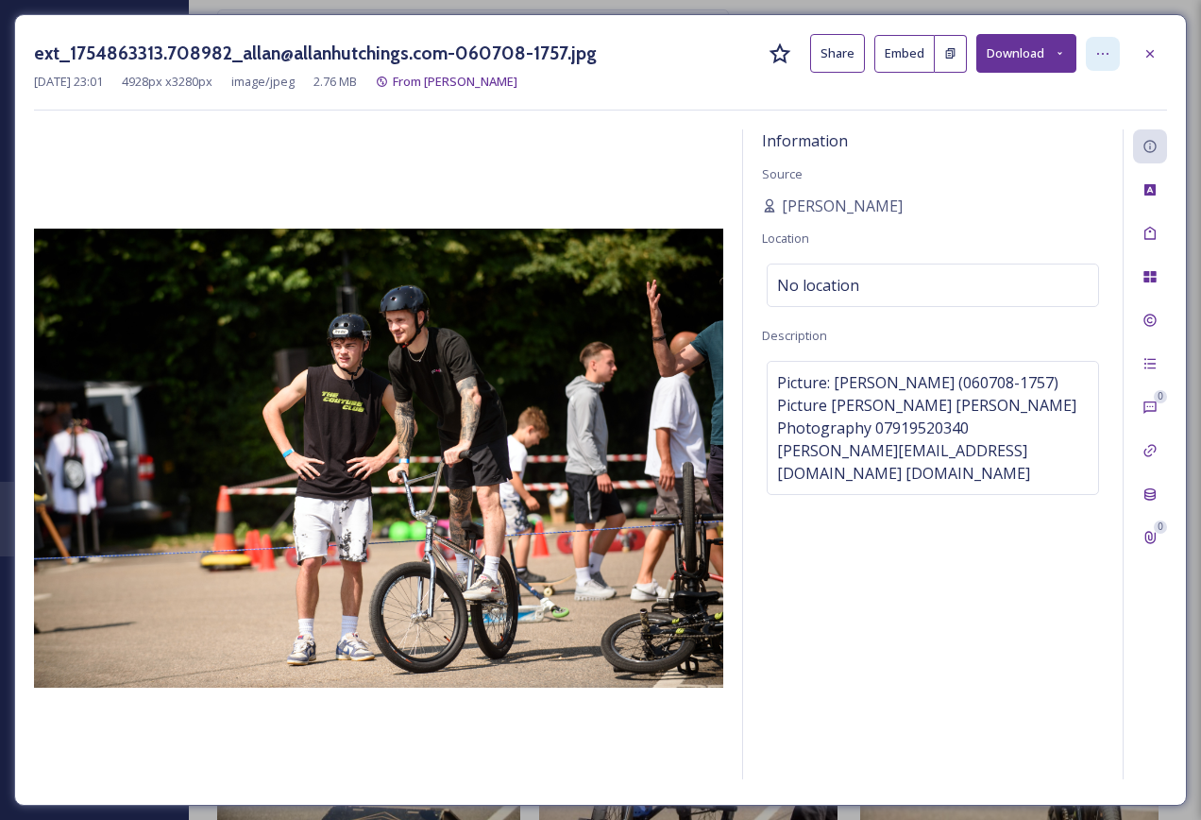
click at [1114, 60] on div at bounding box center [1103, 54] width 34 height 34
click at [1014, 60] on button "Download" at bounding box center [1027, 53] width 100 height 39
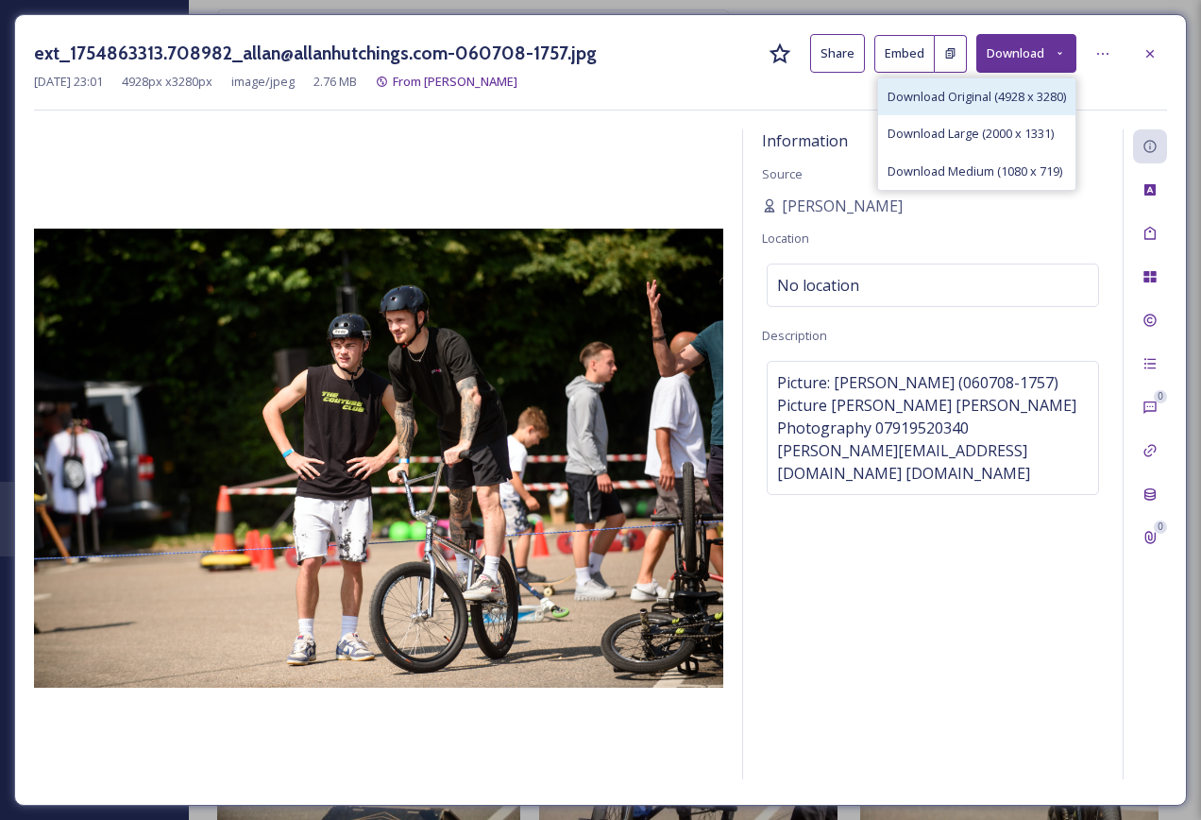
click at [971, 94] on span "Download Original (4928 x 3280)" at bounding box center [977, 97] width 179 height 18
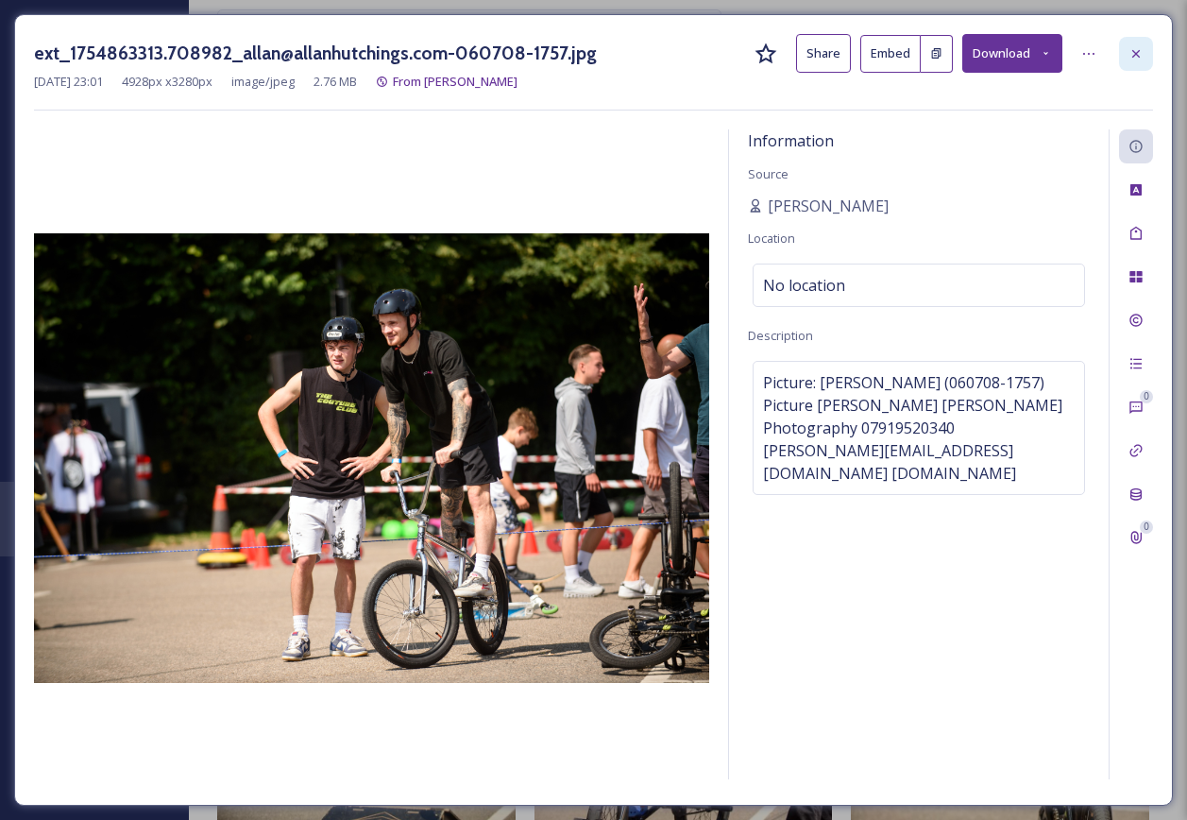
click at [1142, 52] on icon at bounding box center [1136, 53] width 15 height 15
